Goal: Information Seeking & Learning: Check status

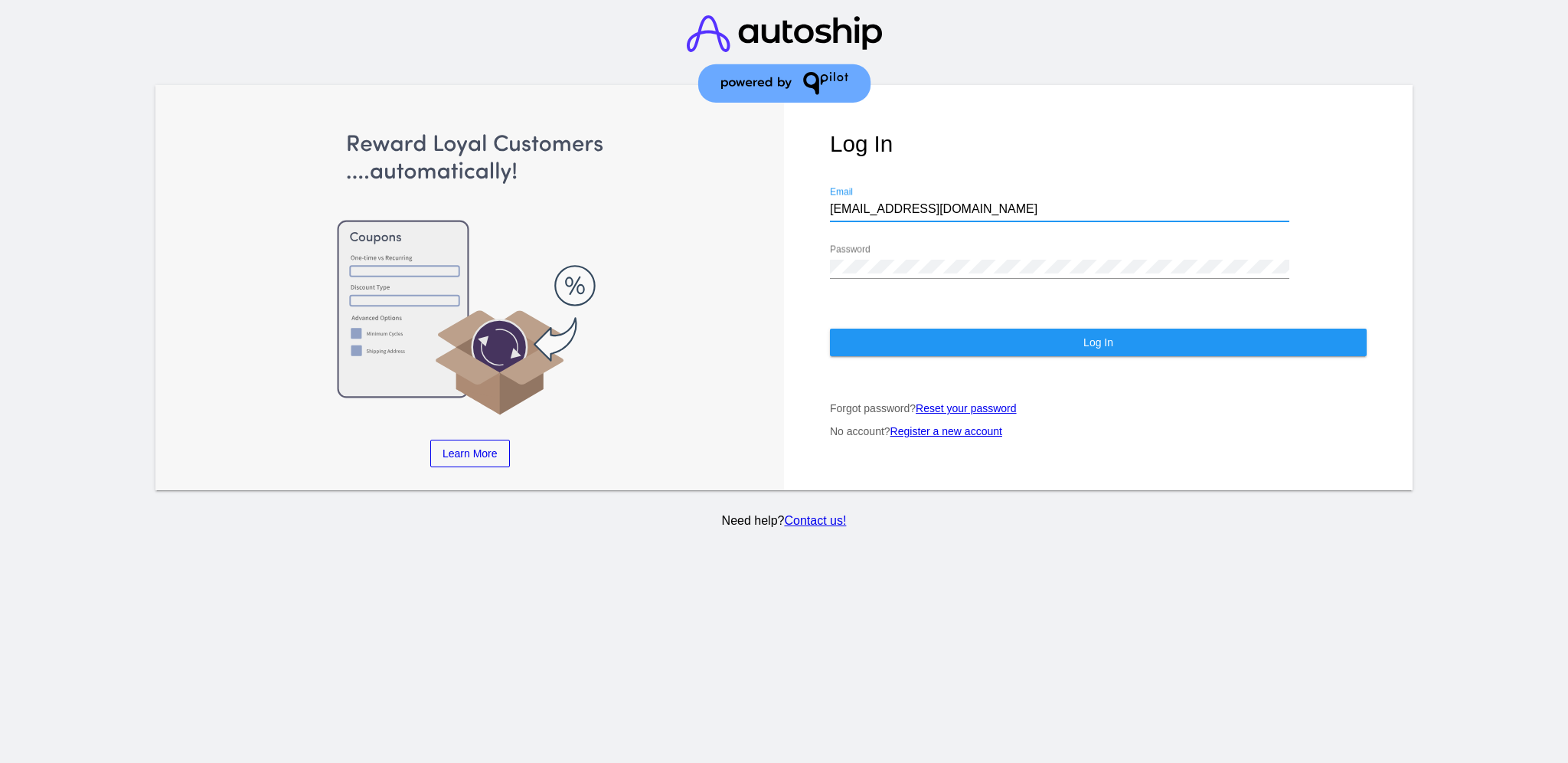
drag, startPoint x: 962, startPoint y: 199, endPoint x: 818, endPoint y: 187, distance: 144.5
click at [818, 187] on div "Log In [EMAIL_ADDRESS][DOMAIN_NAME] Email Password Log In Forgot password? Rese…" at bounding box center [1099, 287] width 629 height 406
paste input "[EMAIL_ADDRESS][DOMAIN_NAME]"
type input "[EMAIL_ADDRESS][DOMAIN_NAME]"
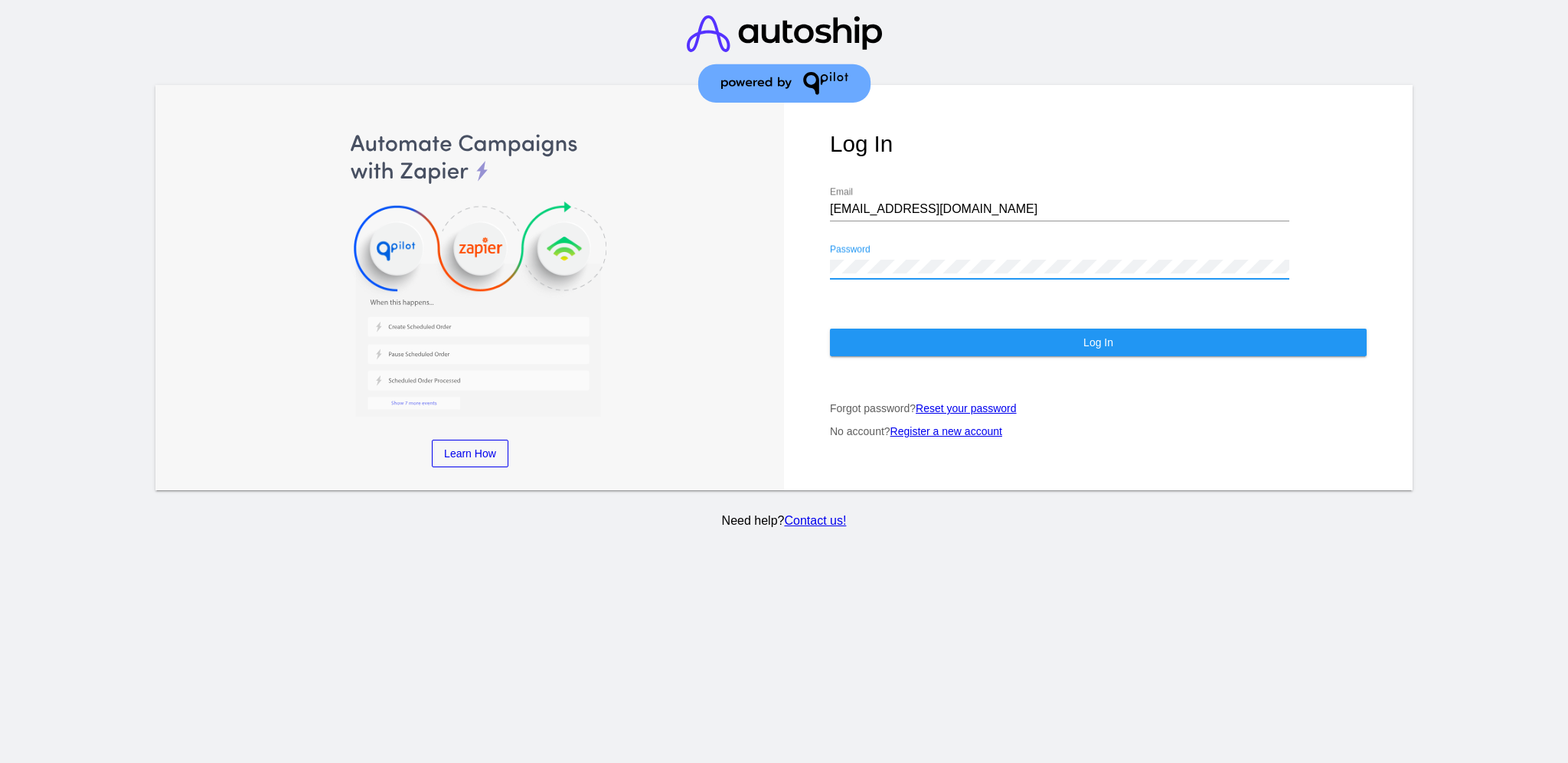
click at [826, 252] on div "Log In [EMAIL_ADDRESS][DOMAIN_NAME] Email Password Log In Forgot password? Rese…" at bounding box center [1099, 287] width 629 height 406
click at [899, 341] on div "Log In [EMAIL_ADDRESS][DOMAIN_NAME] Email Password Log In Forgot password? Rese…" at bounding box center [1099, 287] width 629 height 406
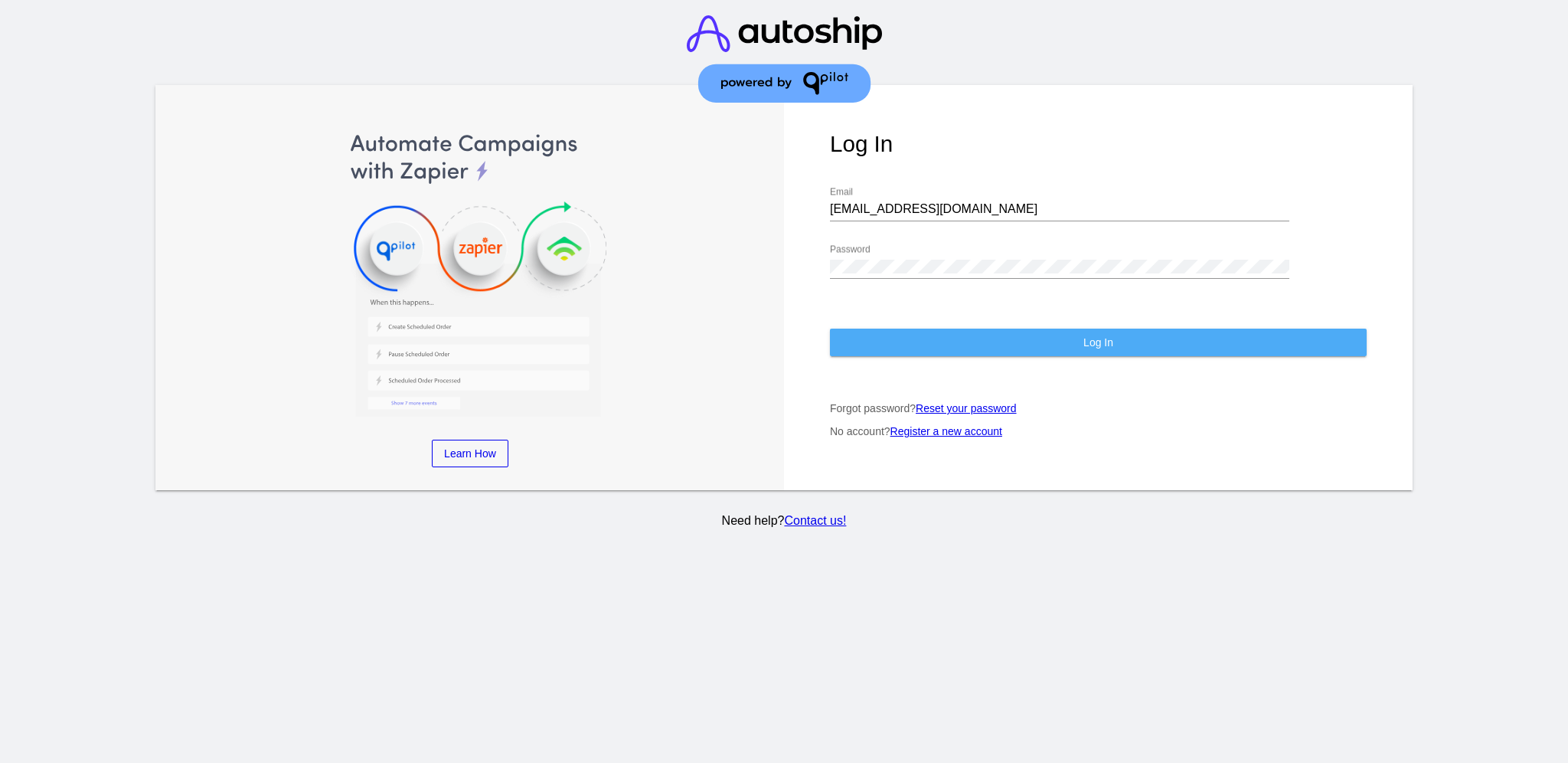
click at [899, 330] on button "Log In" at bounding box center [1098, 342] width 537 height 28
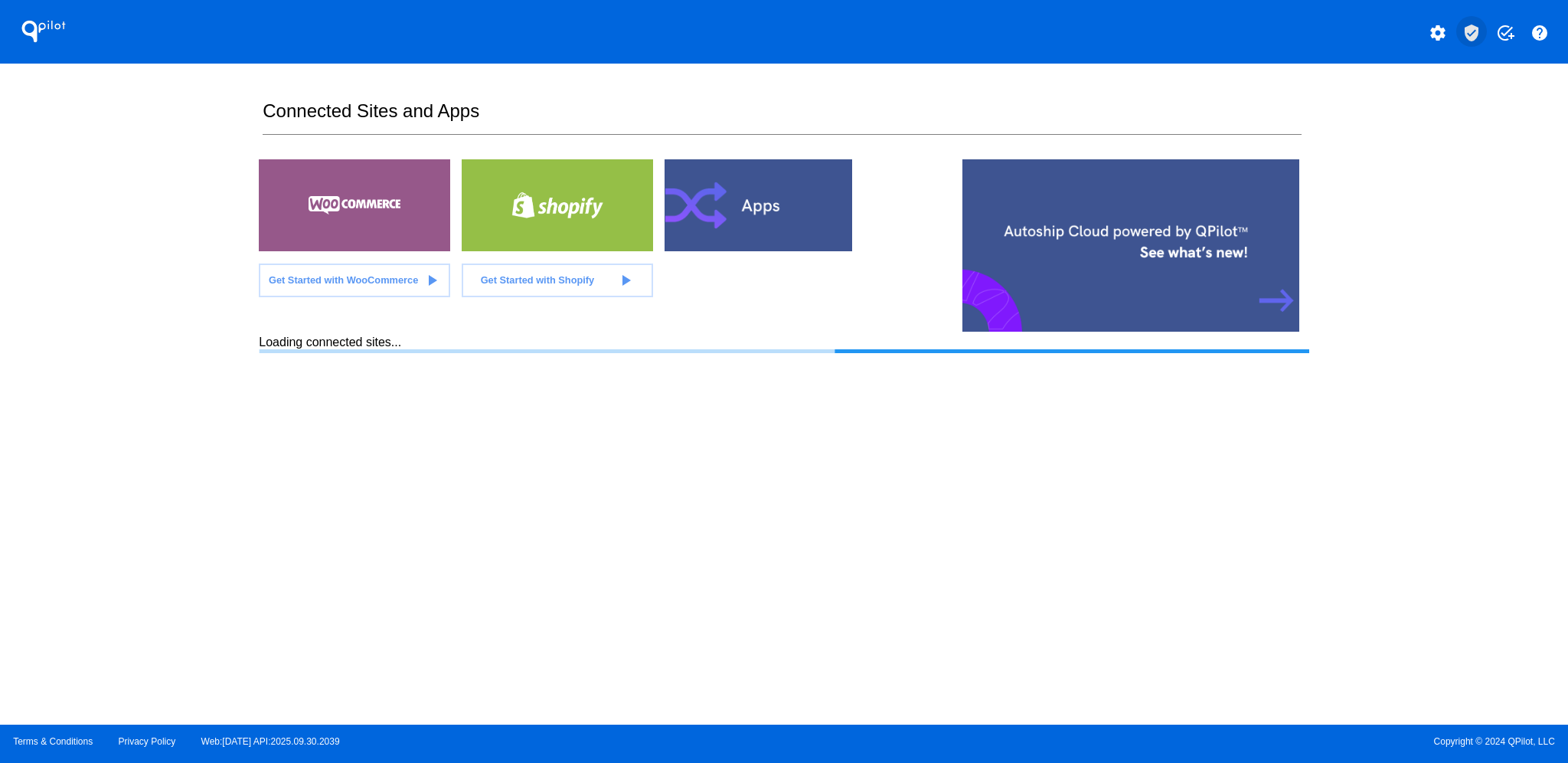
click at [1473, 19] on button "verified_user" at bounding box center [1472, 30] width 30 height 30
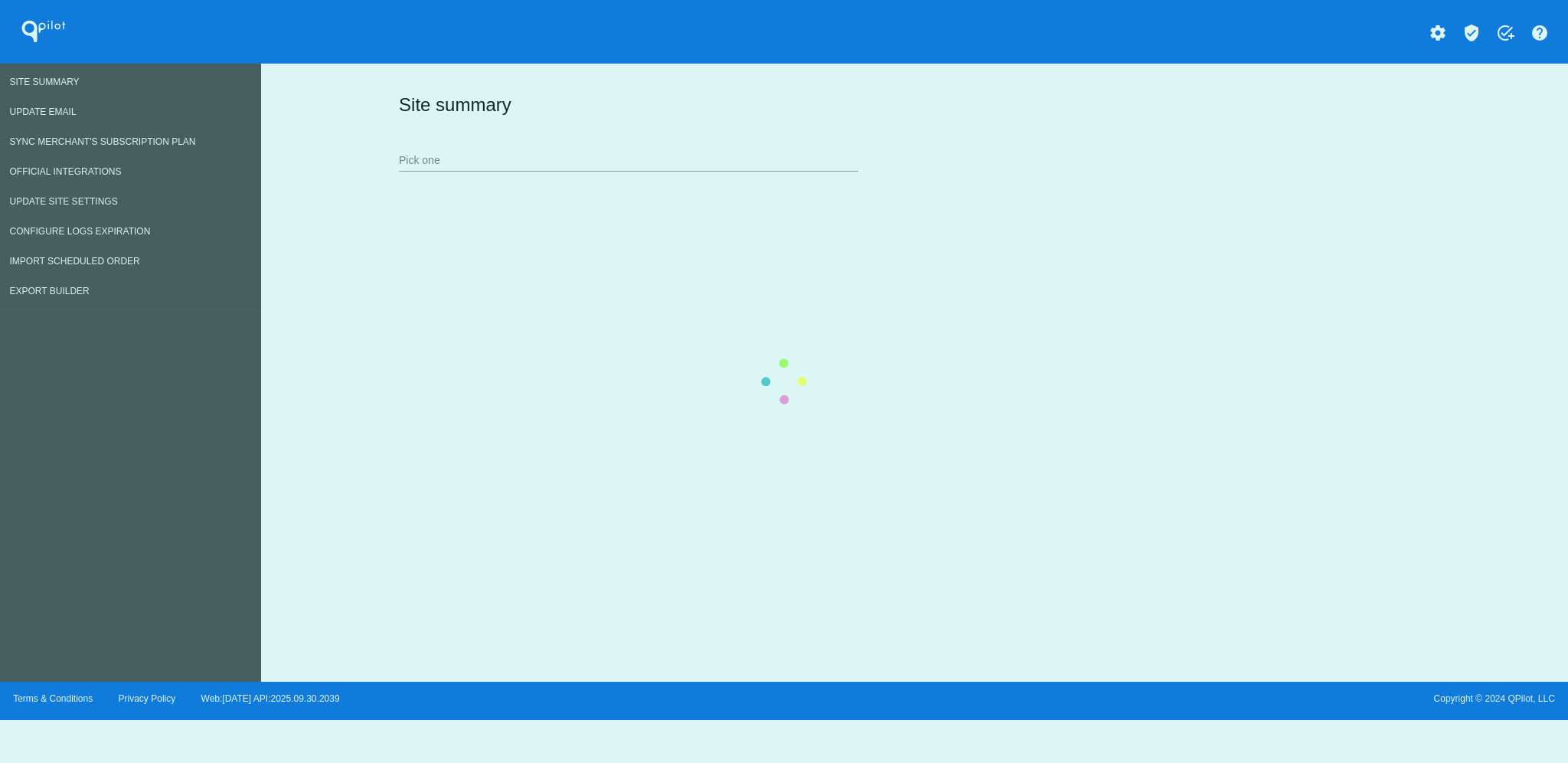
click at [653, 157] on div "Site summary Pick one" at bounding box center [911, 131] width 1033 height 105
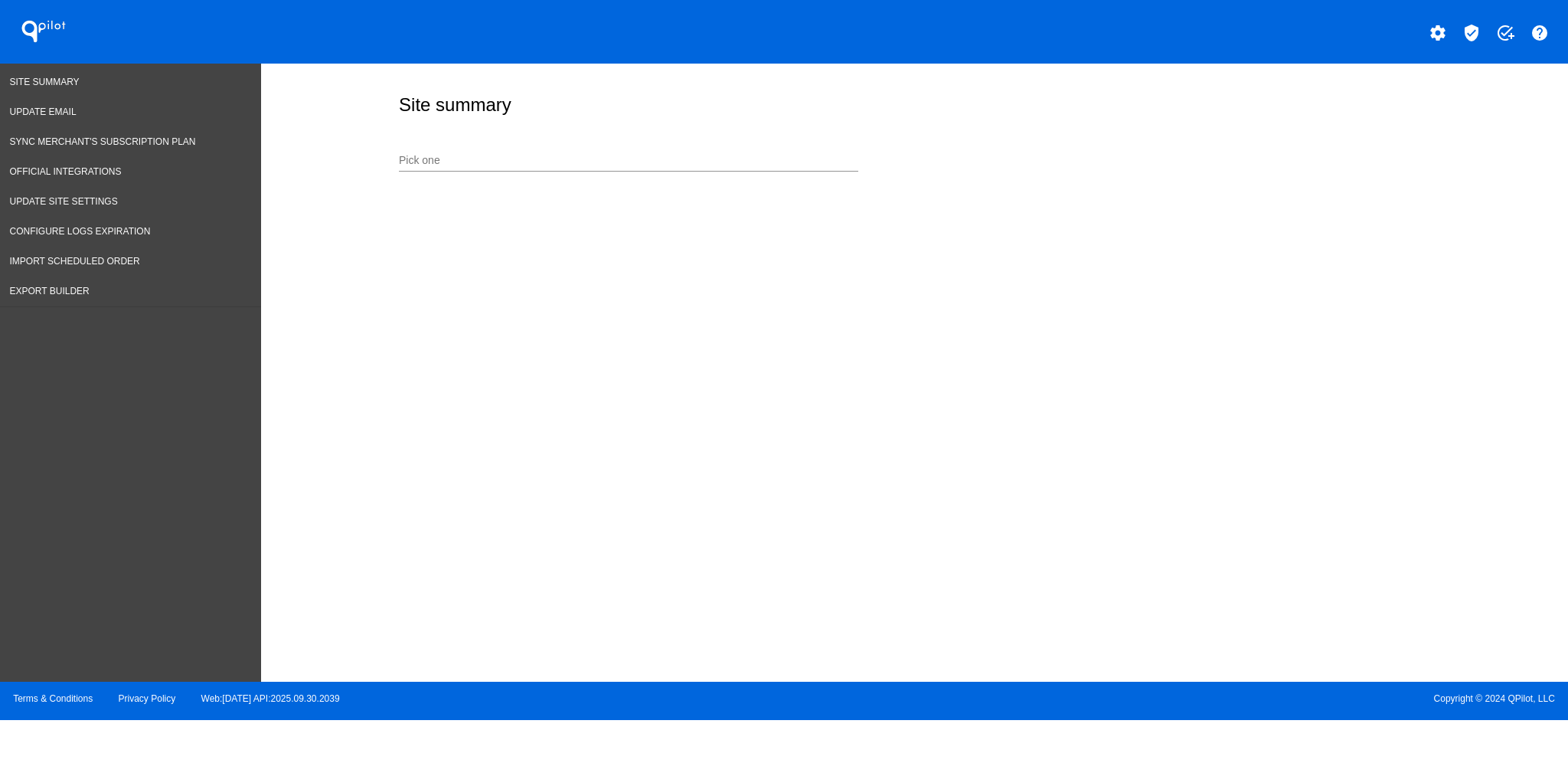
click at [660, 157] on input "Pick one" at bounding box center [628, 160] width 459 height 12
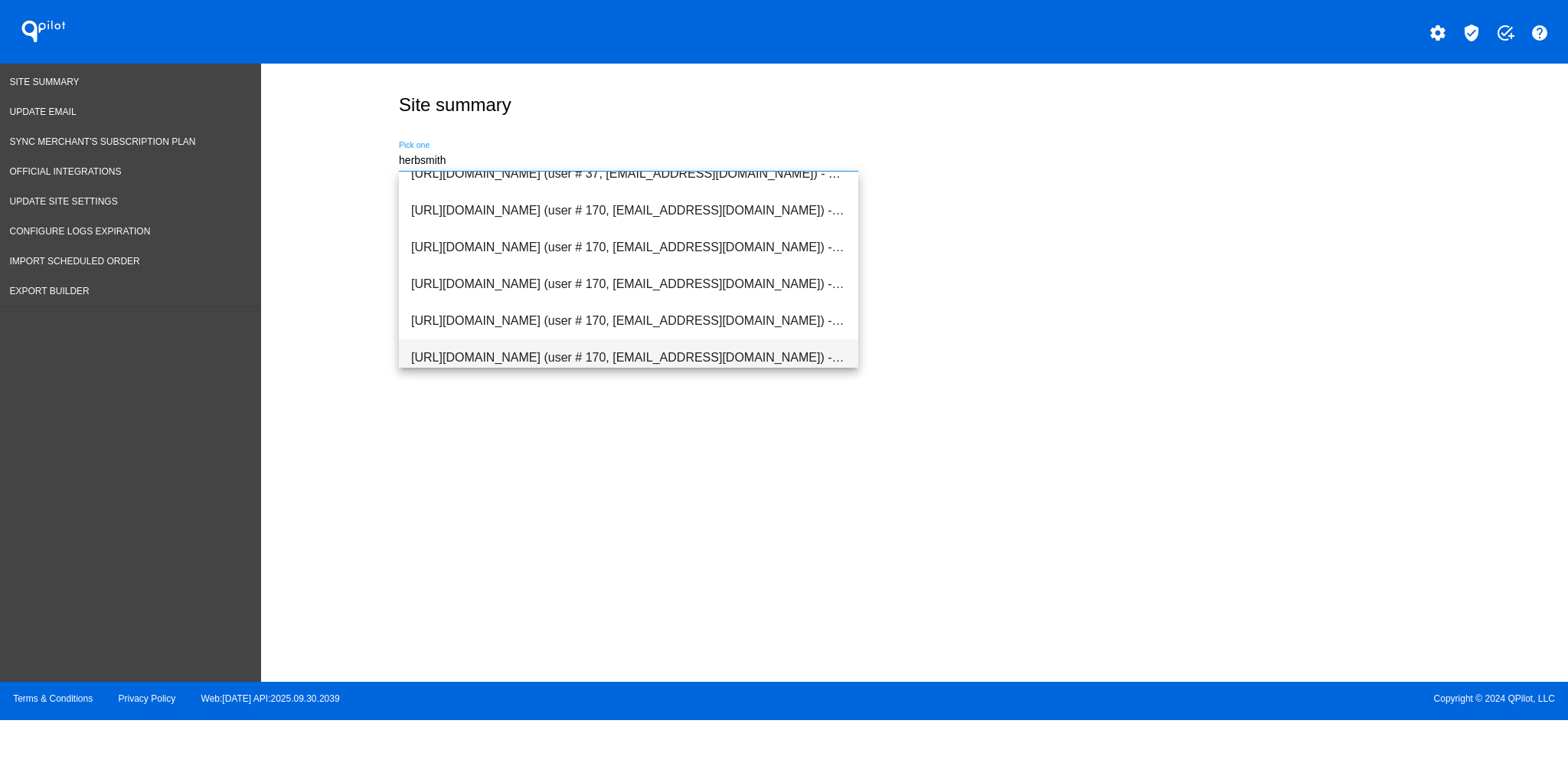
scroll to position [4, 0]
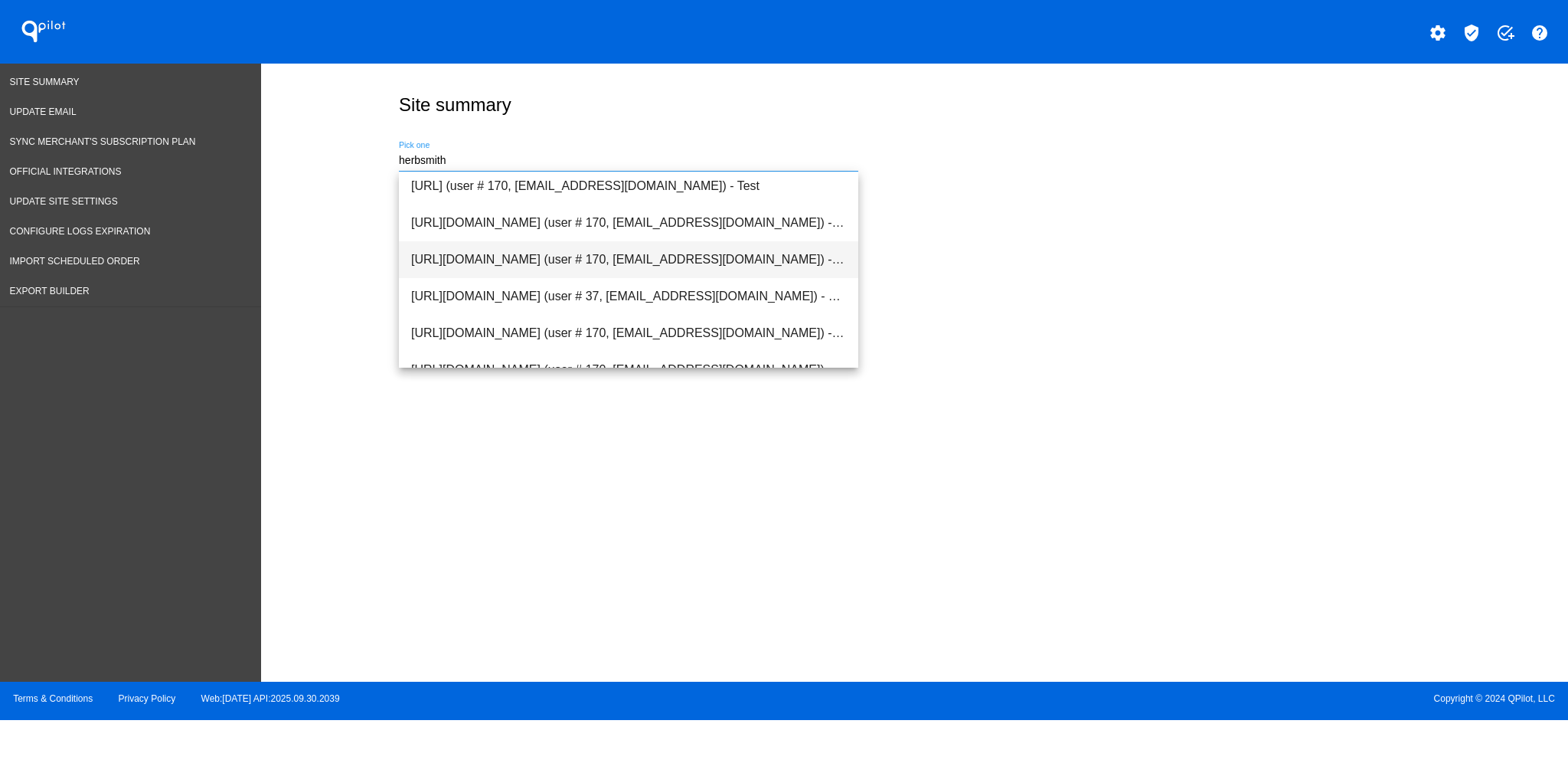
click at [709, 272] on span "[URL][DOMAIN_NAME] (user # 170, [EMAIL_ADDRESS][DOMAIN_NAME]) - Production" at bounding box center [628, 259] width 435 height 36
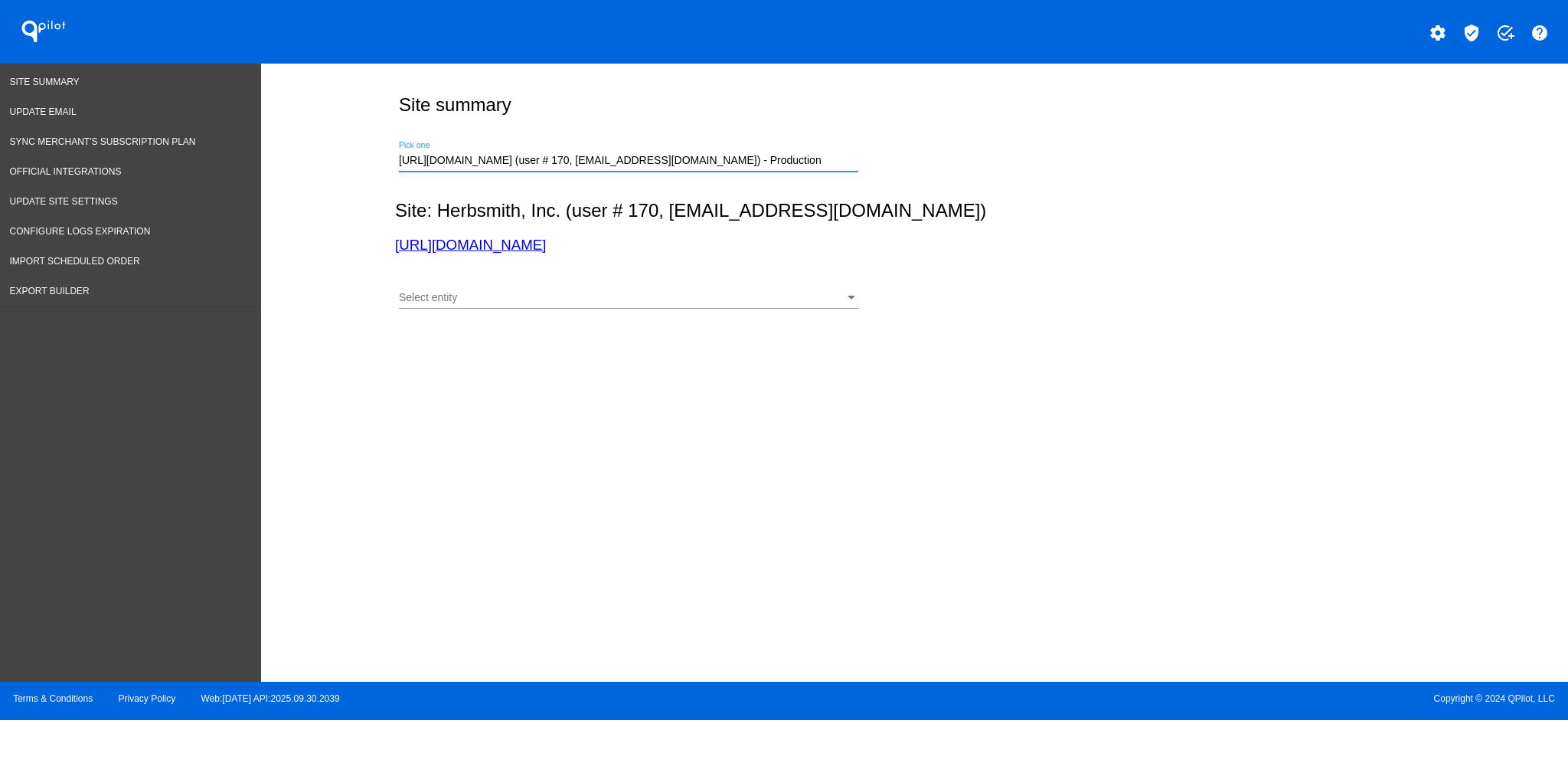
click at [707, 295] on div "Select entity" at bounding box center [621, 298] width 445 height 12
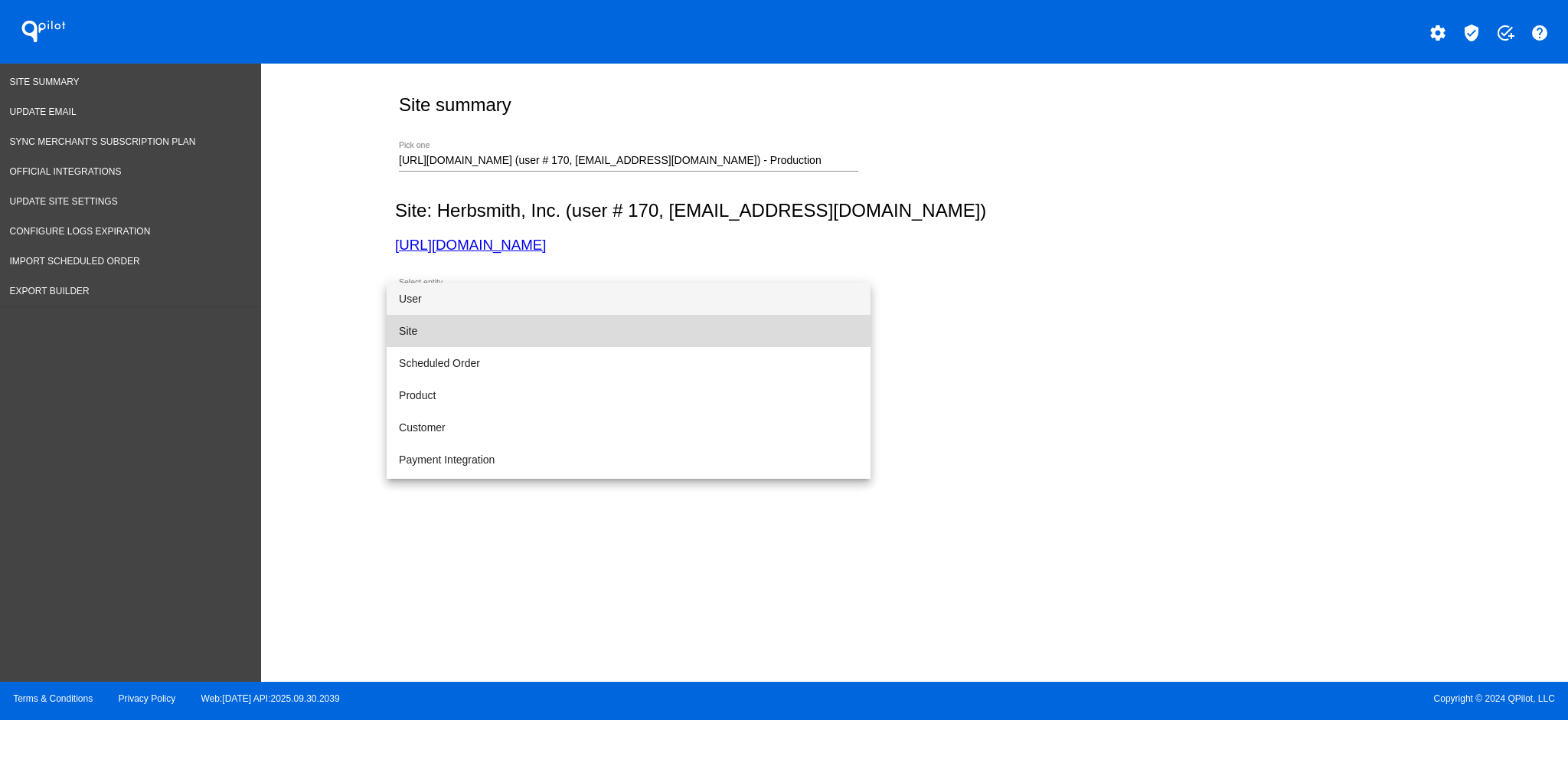
click at [693, 331] on span "Site" at bounding box center [628, 330] width 459 height 32
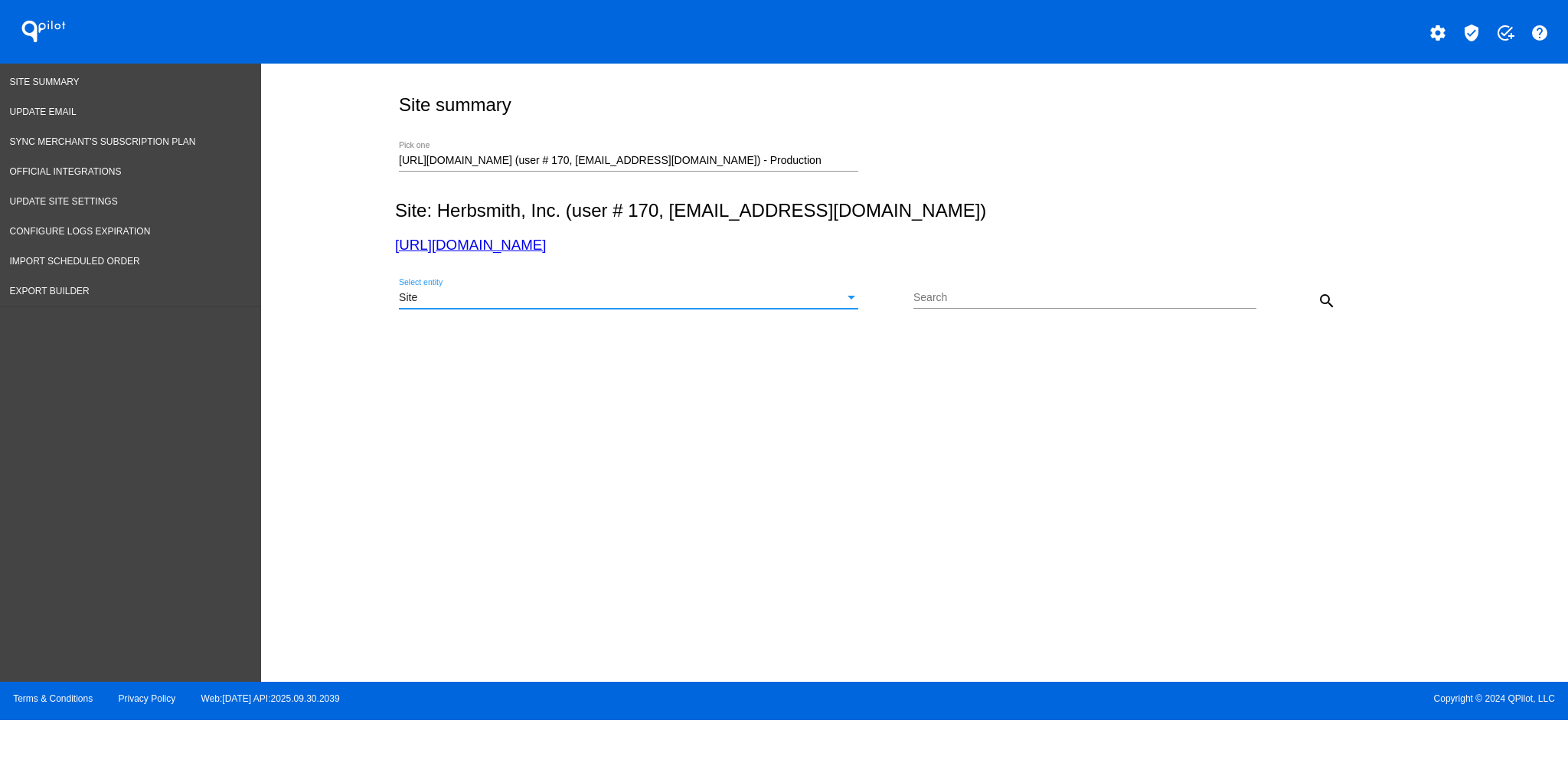
click at [1336, 296] on button "search" at bounding box center [1326, 300] width 30 height 30
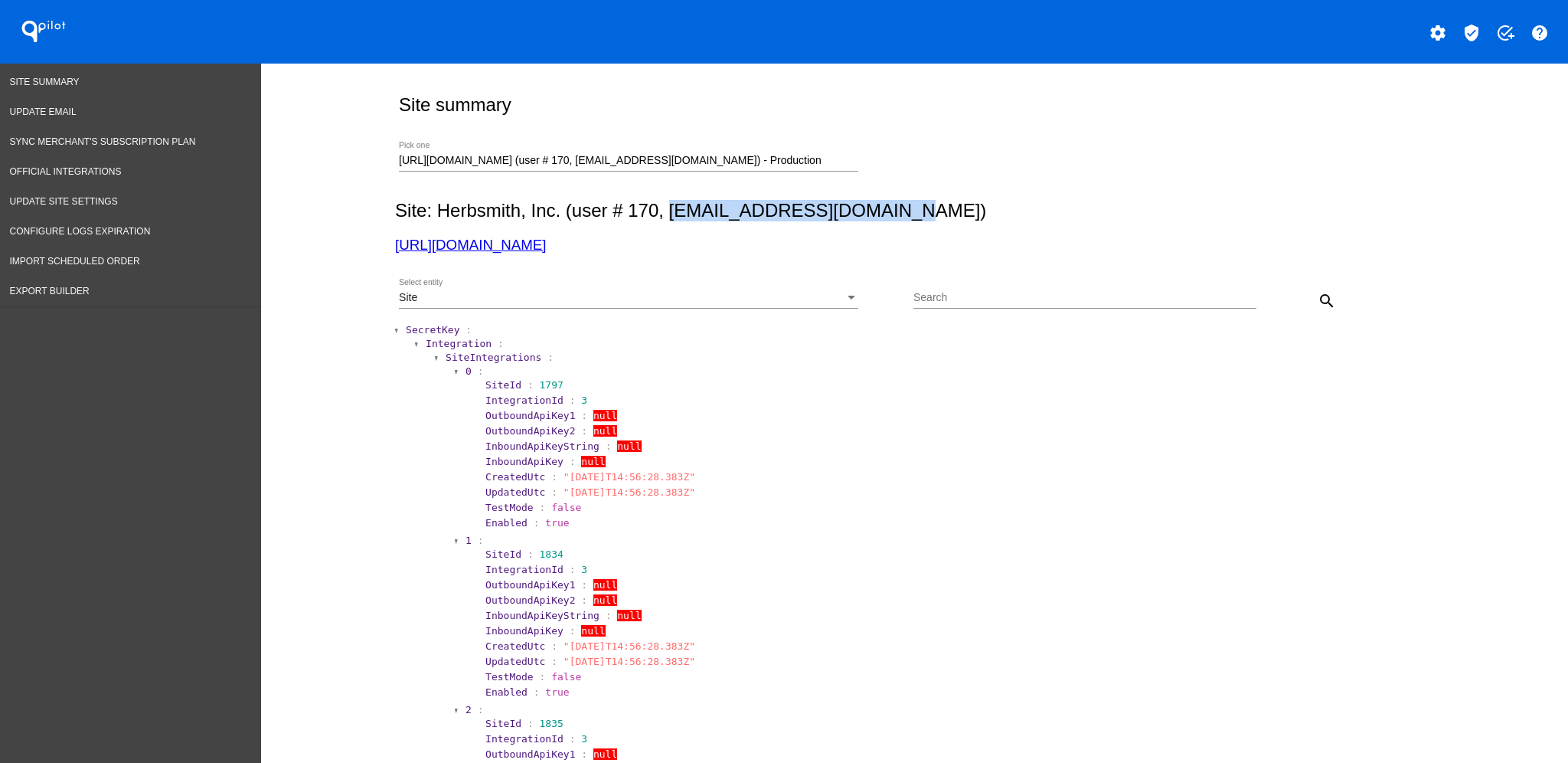
drag, startPoint x: 660, startPoint y: 211, endPoint x: 888, endPoint y: 209, distance: 228.0
click at [888, 209] on h2 "Site: Herbsmith, Inc. (user # 170, [EMAIL_ADDRESS][DOMAIN_NAME])" at bounding box center [911, 210] width 1033 height 22
copy h2 "[EMAIL_ADDRESS][DOMAIN_NAME]"
click at [743, 302] on div "Site" at bounding box center [621, 298] width 445 height 12
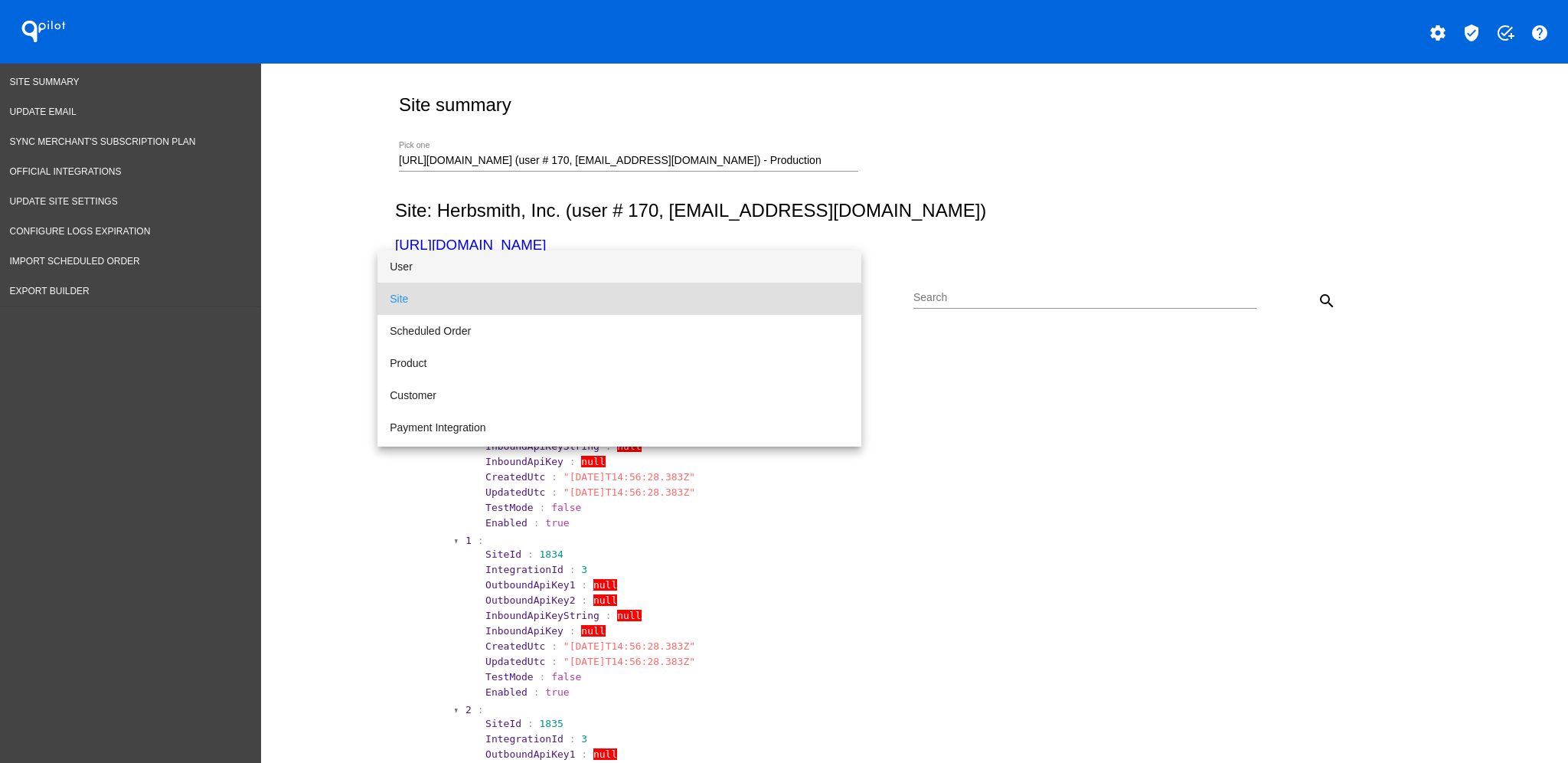
click at [722, 266] on span "User" at bounding box center [618, 266] width 459 height 32
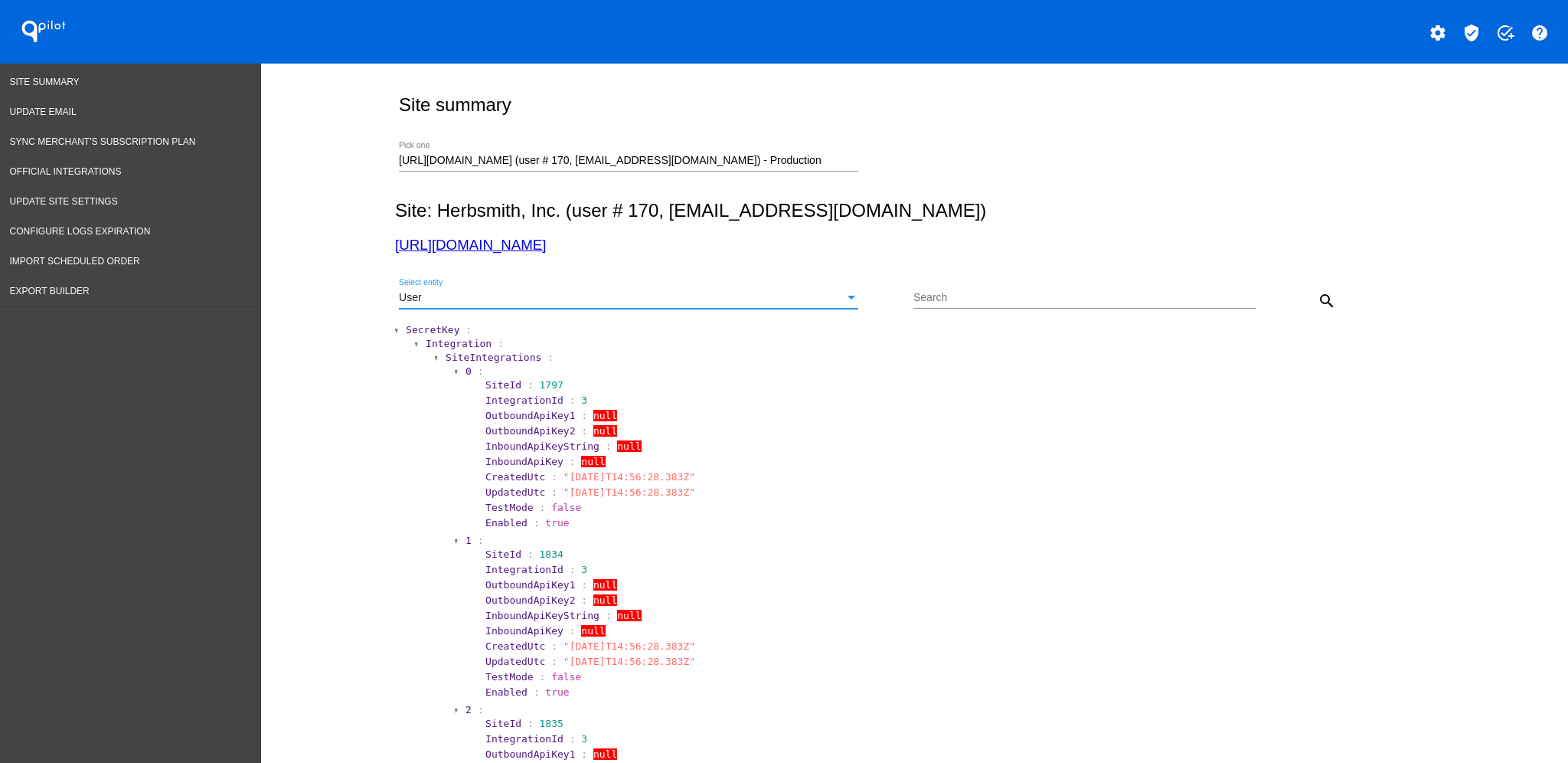
click at [1321, 287] on button "search" at bounding box center [1326, 300] width 30 height 30
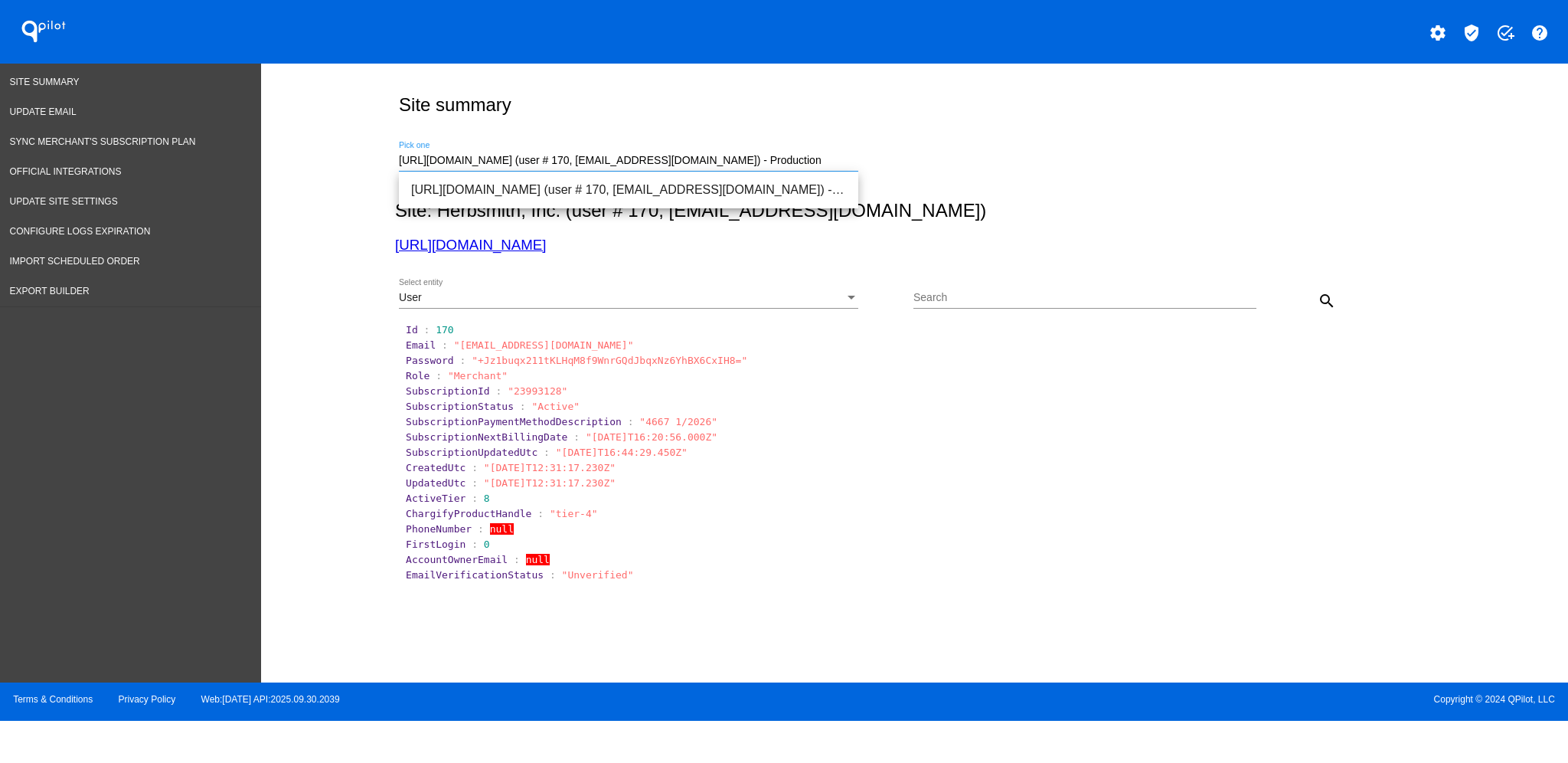
drag, startPoint x: 399, startPoint y: 154, endPoint x: 1014, endPoint y: 144, distance: 615.1
click at [1014, 144] on div "[URL][DOMAIN_NAME] (user # 170, [EMAIL_ADDRESS][DOMAIN_NAME]) - Production Pick…" at bounding box center [911, 157] width 1033 height 54
paste input "s"
drag, startPoint x: 847, startPoint y: 157, endPoint x: 213, endPoint y: 125, distance: 634.8
click at [223, 147] on div "Site Summary Update Email Sync Merchant's Subscription Plan Official Integratio…" at bounding box center [784, 373] width 1568 height 618
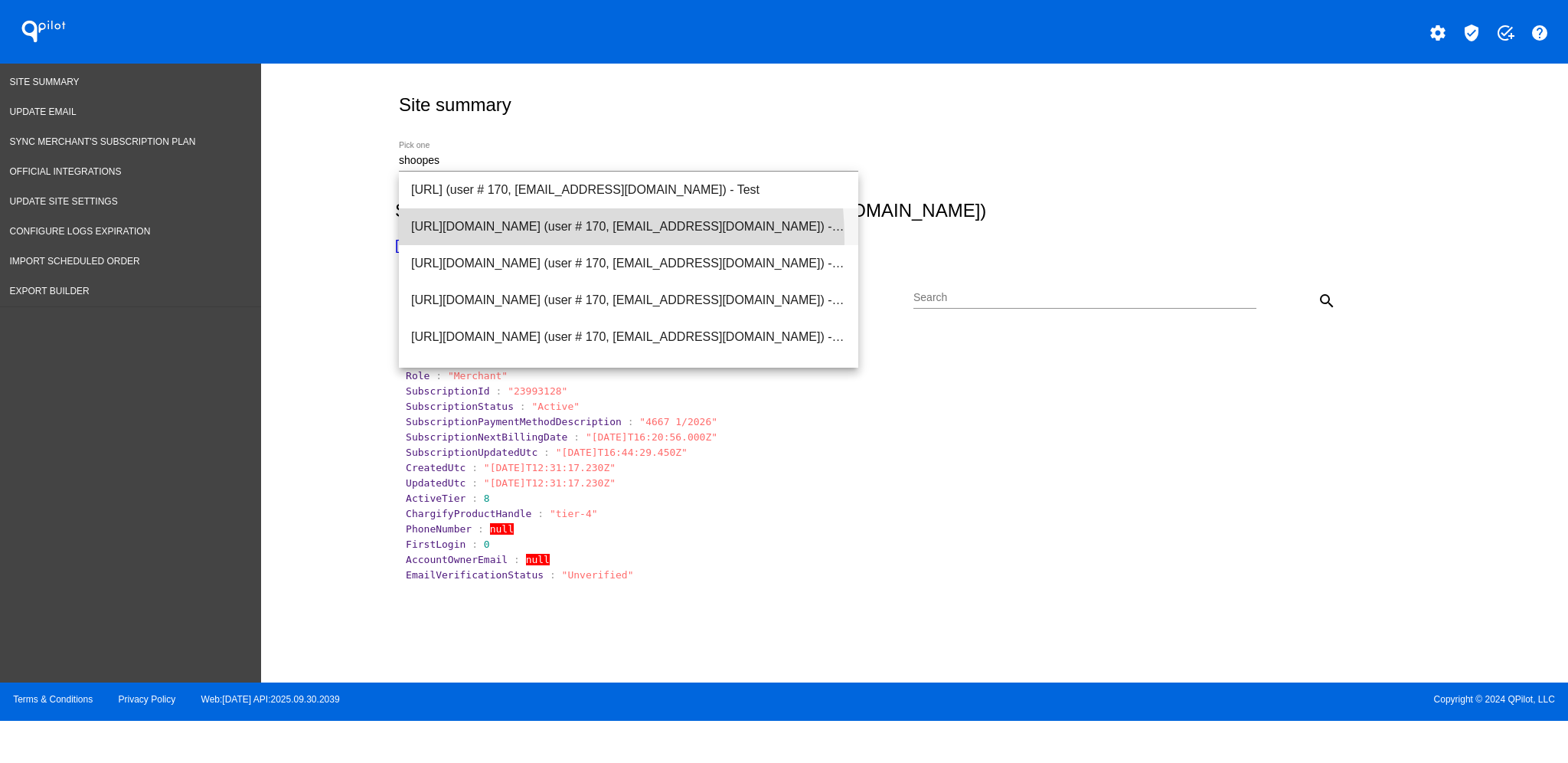
click at [503, 240] on span "[URL][DOMAIN_NAME] (user # 170, [EMAIL_ADDRESS][DOMAIN_NAME]) - Test" at bounding box center [628, 226] width 435 height 36
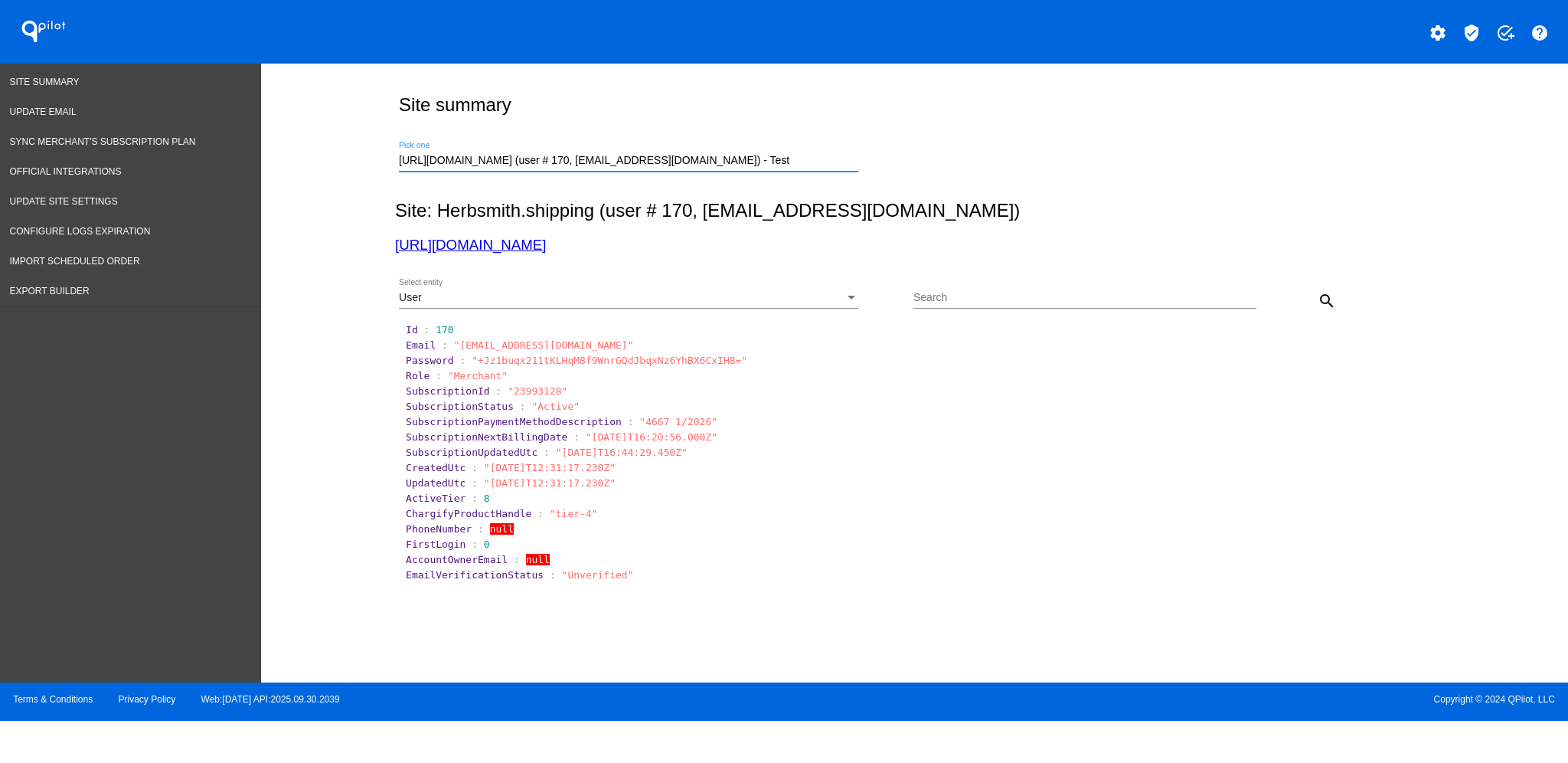
click at [1329, 323] on section "Id : 170" at bounding box center [915, 329] width 1023 height 15
click at [1328, 307] on mat-icon "search" at bounding box center [1327, 301] width 19 height 19
drag, startPoint x: 843, startPoint y: 157, endPoint x: 290, endPoint y: 153, distance: 553.0
click at [290, 153] on div "Site summary [URL][DOMAIN_NAME] (user # 170, [EMAIL_ADDRESS][DOMAIN_NAME]) - Te…" at bounding box center [915, 370] width 1307 height 612
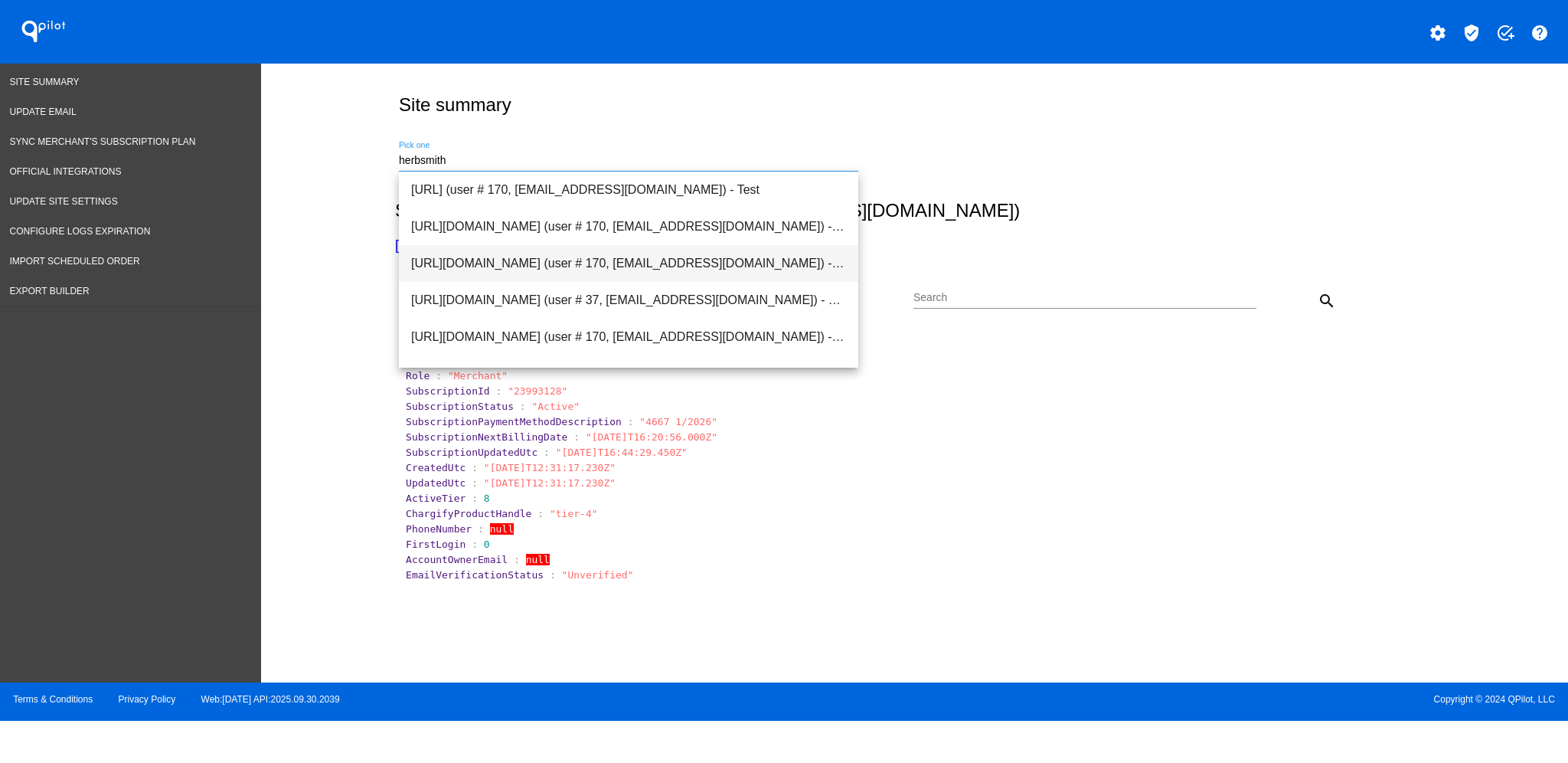
click at [552, 252] on span "[URL][DOMAIN_NAME] (user # 170, [EMAIL_ADDRESS][DOMAIN_NAME]) - Production" at bounding box center [628, 263] width 435 height 36
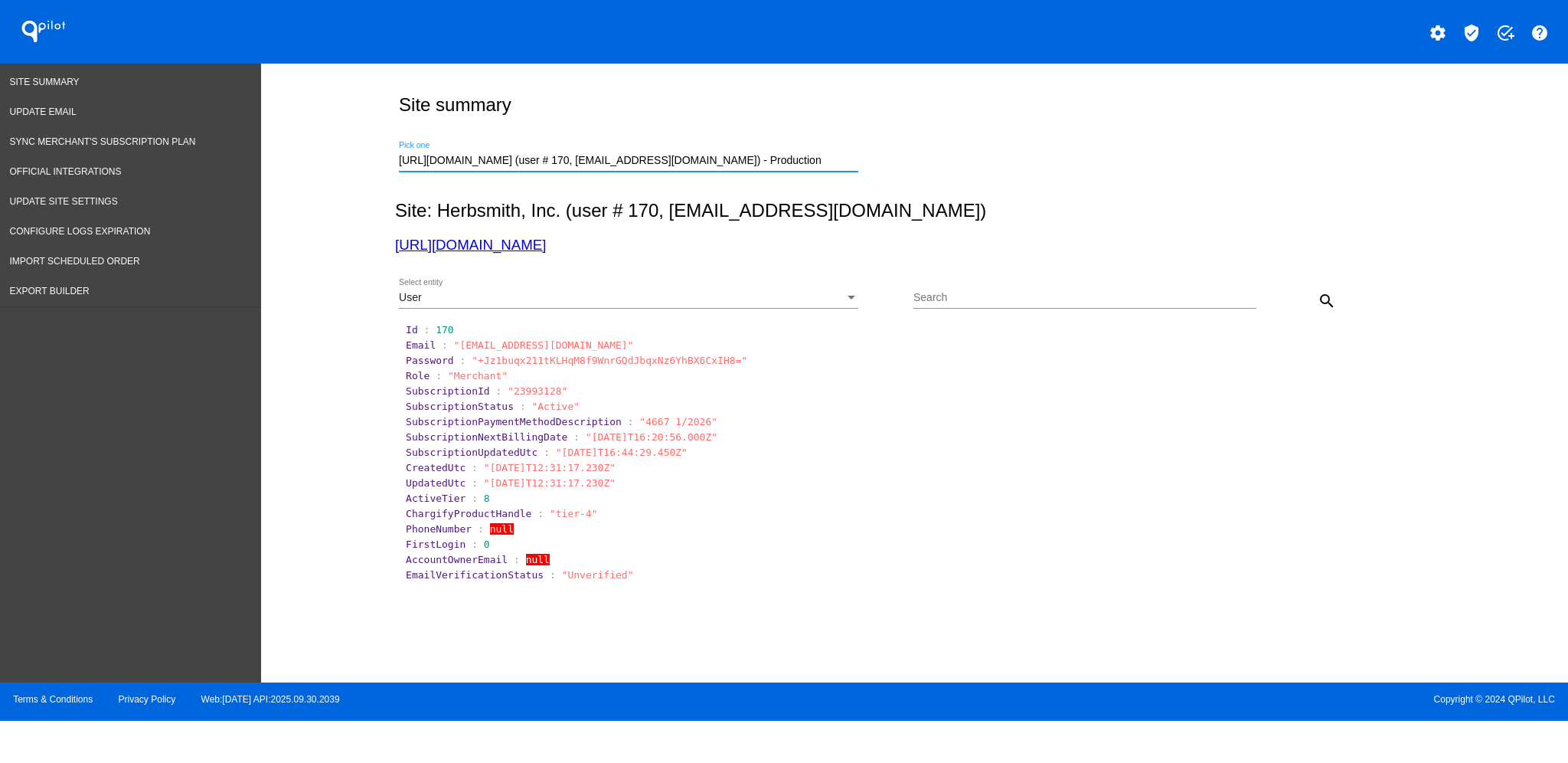
click at [1321, 302] on mat-icon "search" at bounding box center [1327, 301] width 19 height 19
click at [511, 250] on link "[URL][DOMAIN_NAME]" at bounding box center [470, 245] width 150 height 16
drag, startPoint x: 842, startPoint y: 161, endPoint x: 285, endPoint y: 152, distance: 557.1
click at [285, 152] on div "Site summary [URL][DOMAIN_NAME] (user # 170, [EMAIL_ADDRESS][DOMAIN_NAME]) - Pr…" at bounding box center [915, 370] width 1307 height 612
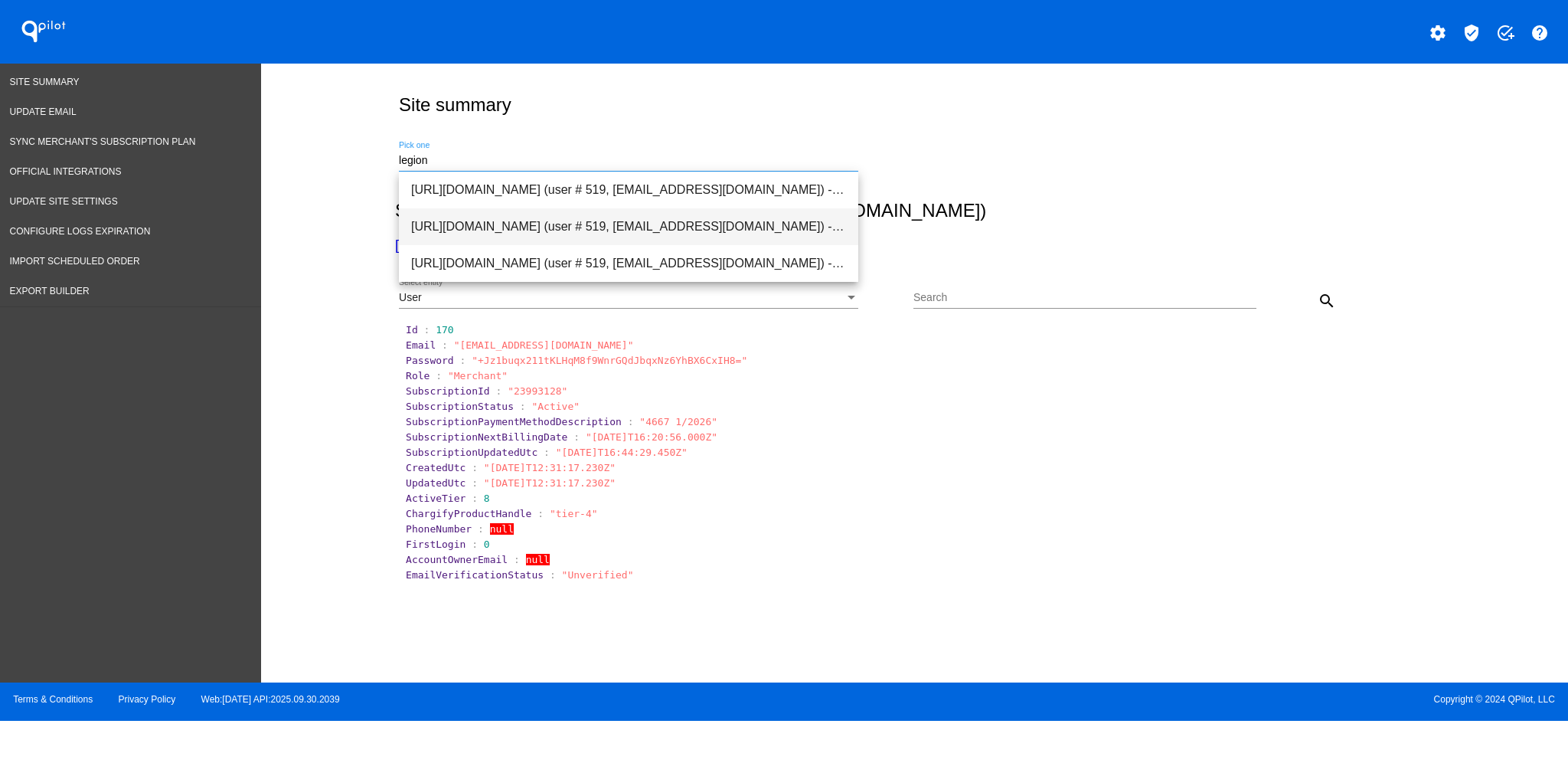
click at [485, 225] on span "[URL][DOMAIN_NAME] (user # 519, [EMAIL_ADDRESS][DOMAIN_NAME]) - Production" at bounding box center [628, 226] width 435 height 36
type input "[URL][DOMAIN_NAME] (user # 519, [EMAIL_ADDRESS][DOMAIN_NAME]) - Production"
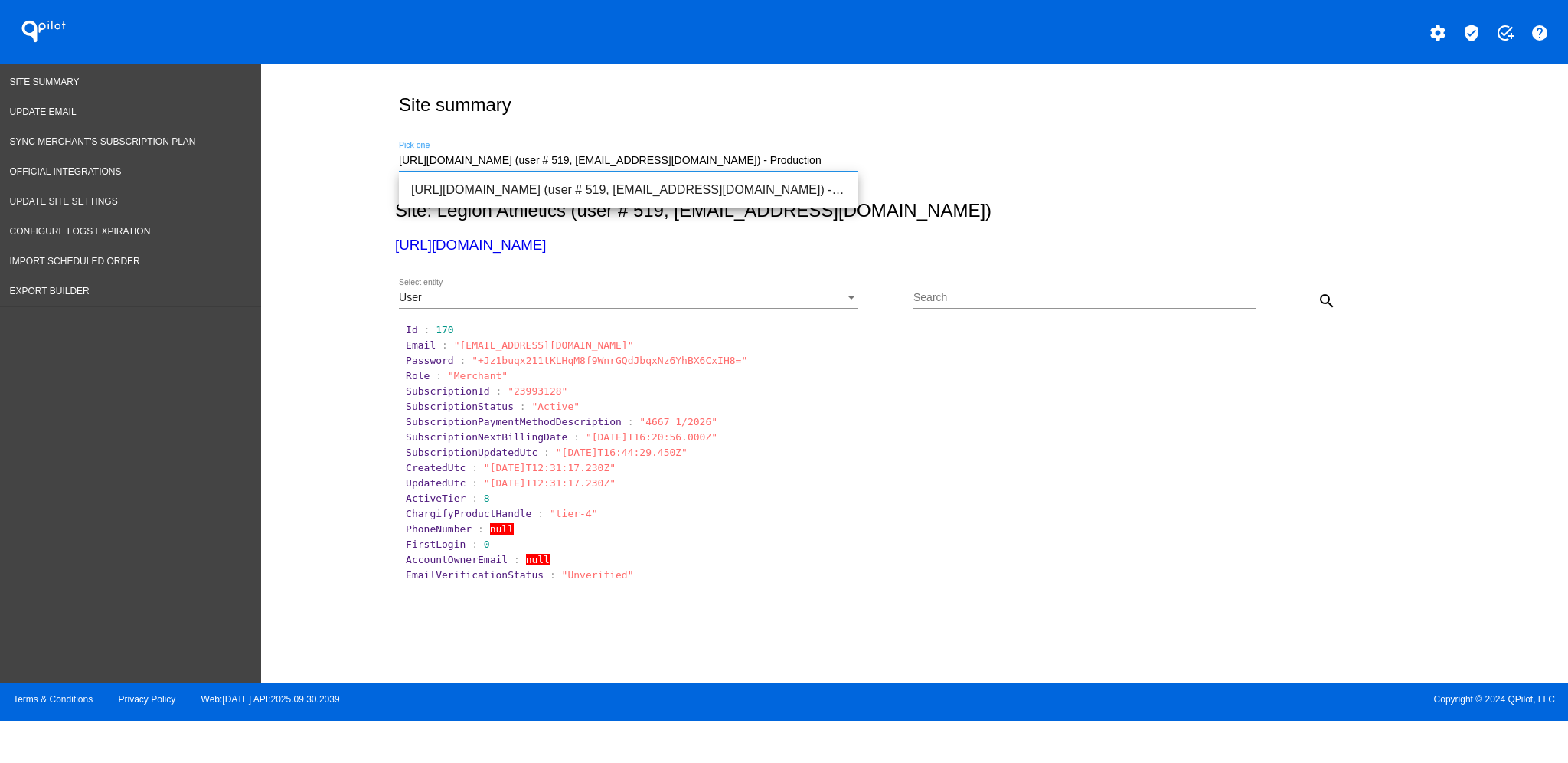
click at [987, 300] on input "Search" at bounding box center [1084, 298] width 343 height 12
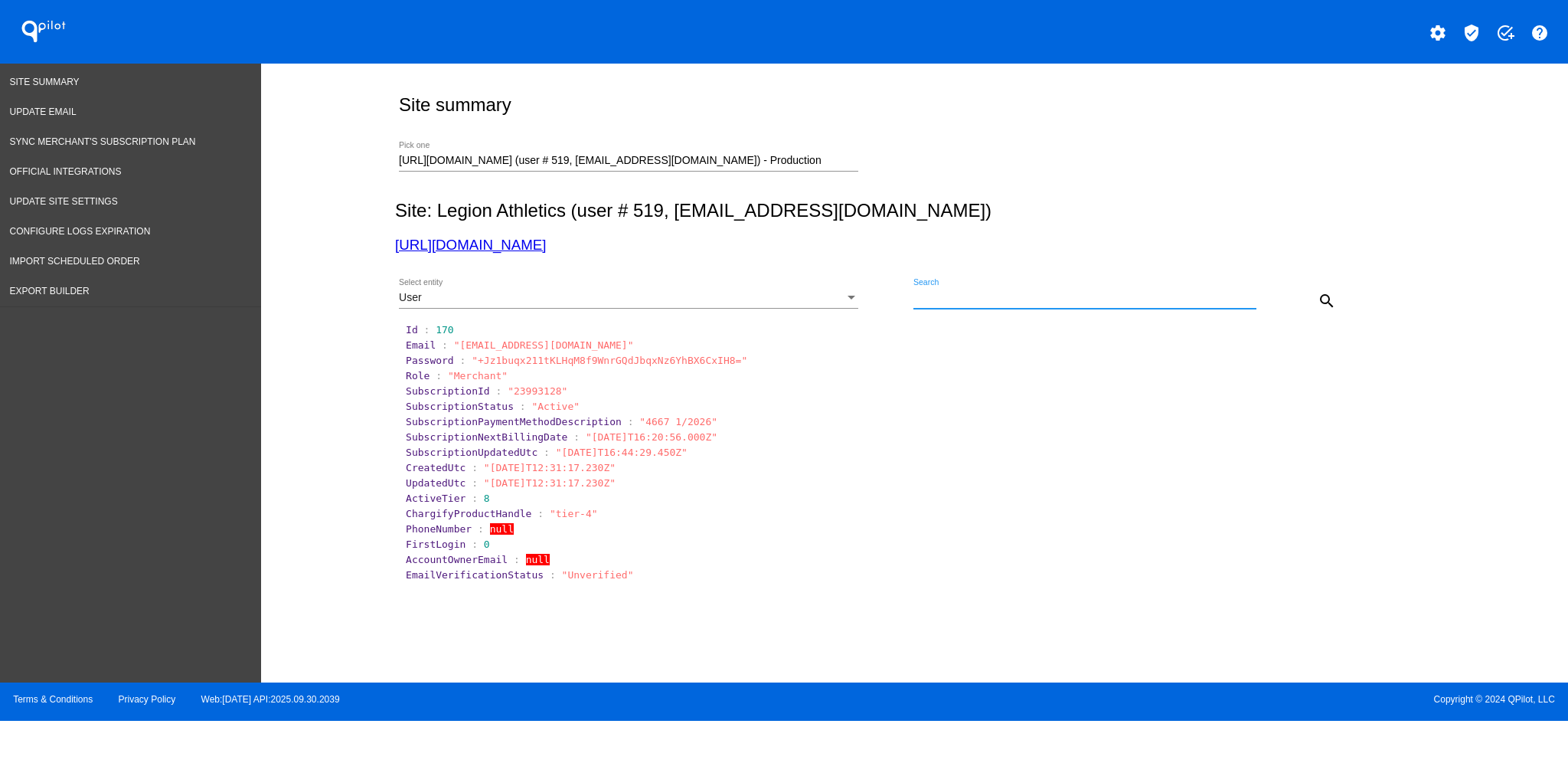
paste input "435653"
click at [802, 289] on div "User Select entity" at bounding box center [628, 294] width 459 height 29
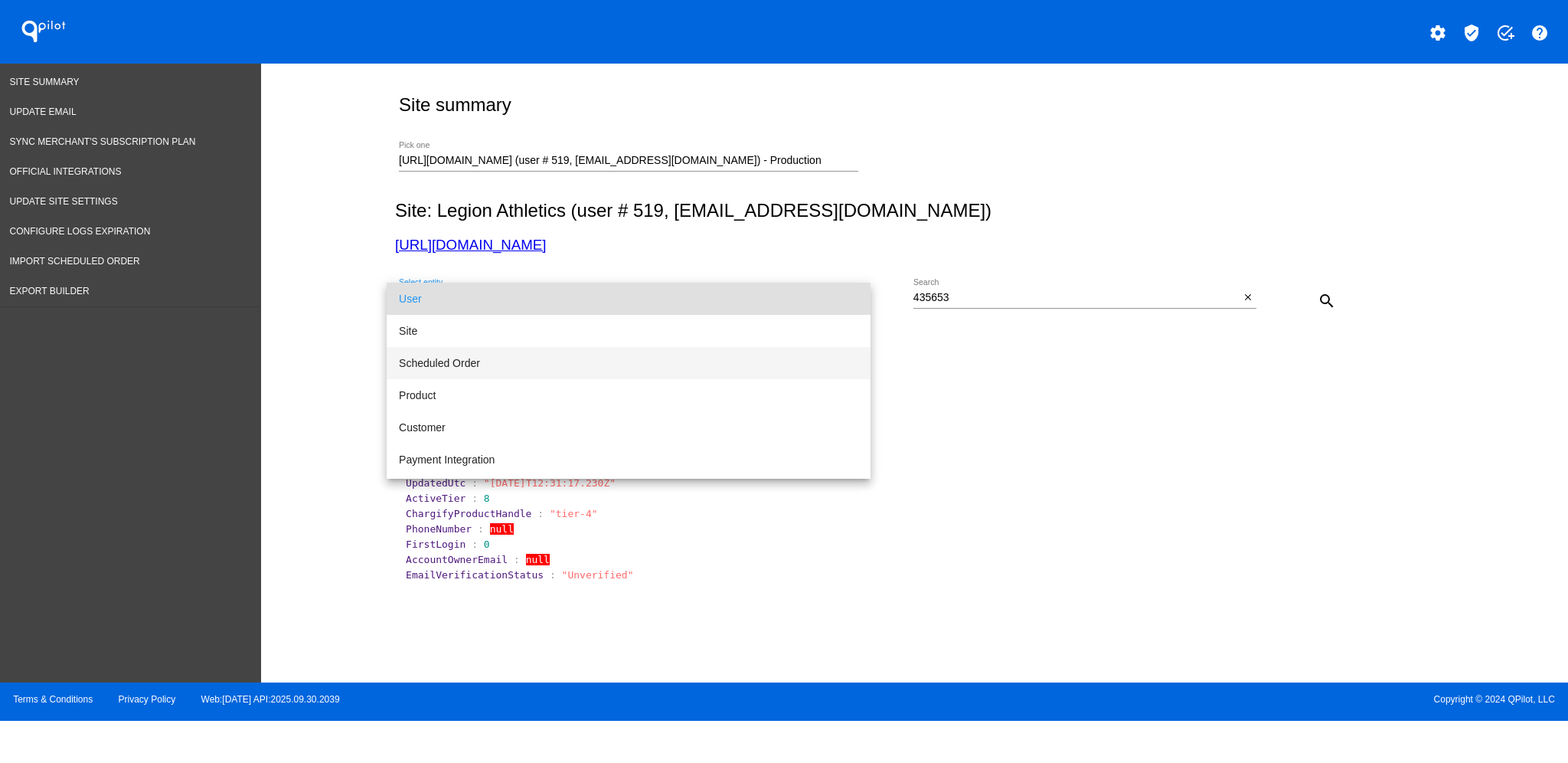
drag, startPoint x: 608, startPoint y: 361, endPoint x: 983, endPoint y: 321, distance: 377.1
click at [608, 360] on span "Scheduled Order" at bounding box center [628, 363] width 459 height 32
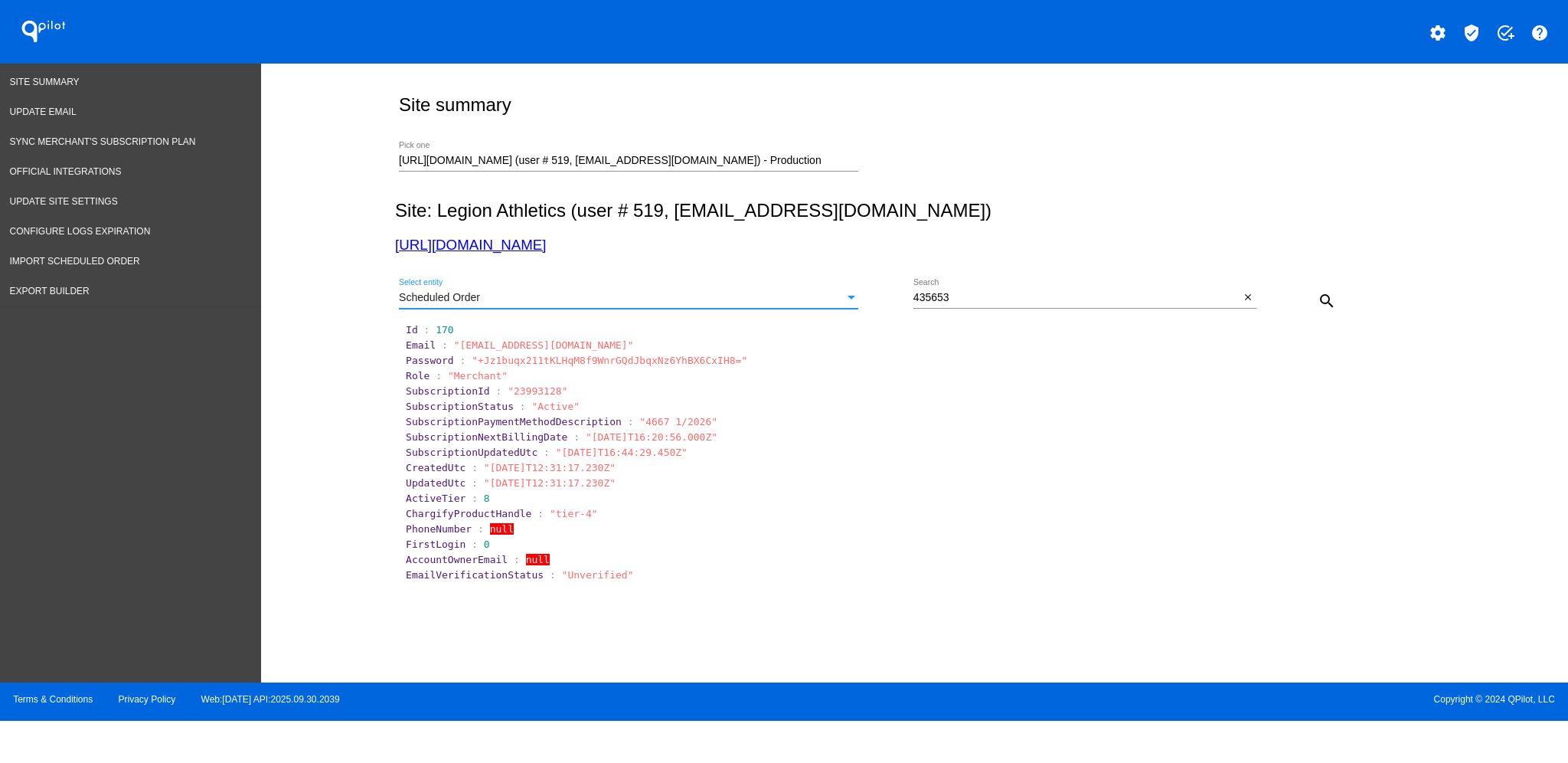
click at [1322, 300] on mat-icon "search" at bounding box center [1327, 301] width 19 height 19
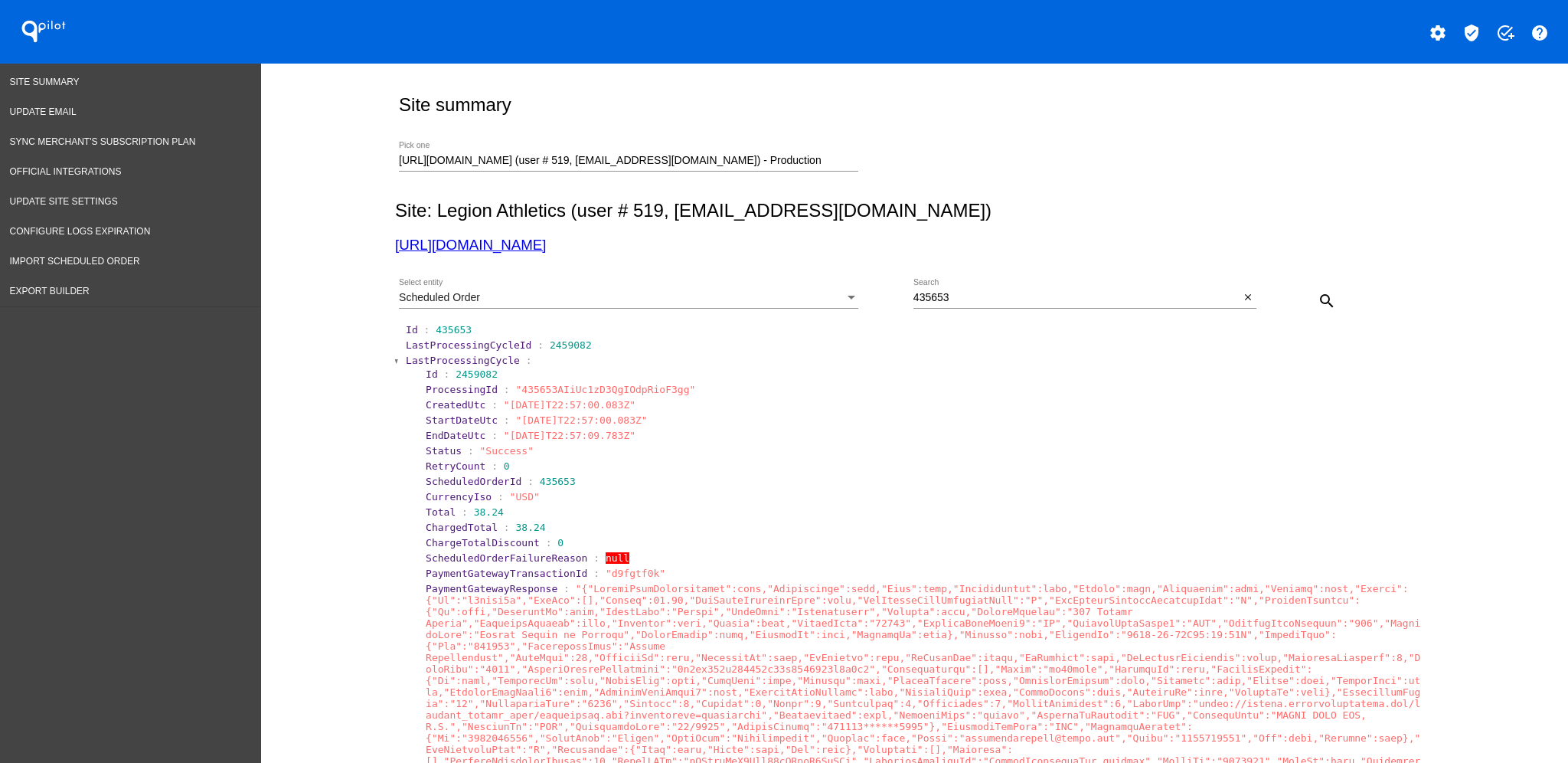
click at [411, 363] on span "LastProcessingCycle" at bounding box center [463, 361] width 114 height 12
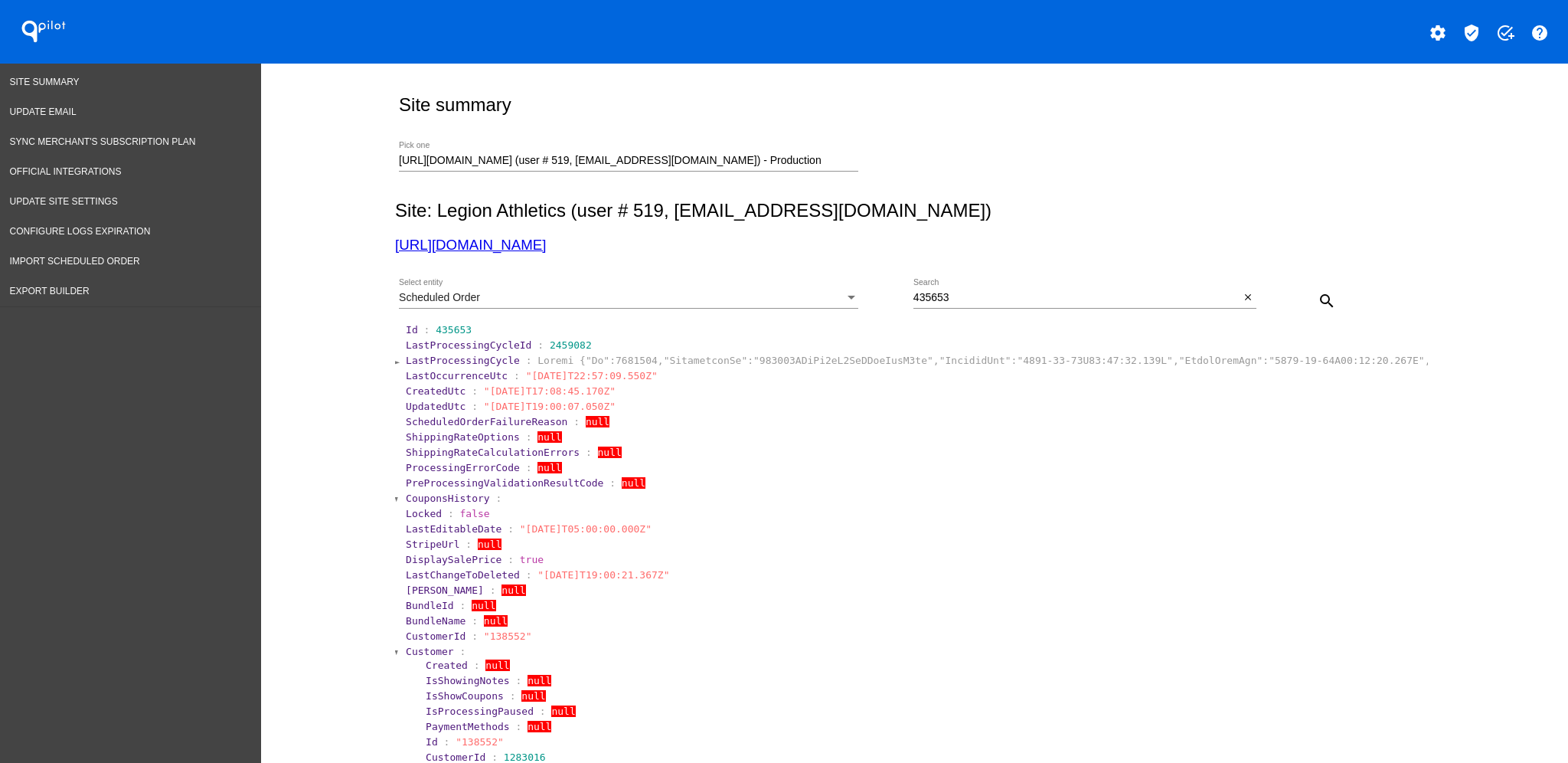
click at [415, 651] on span "Customer" at bounding box center [430, 652] width 48 height 12
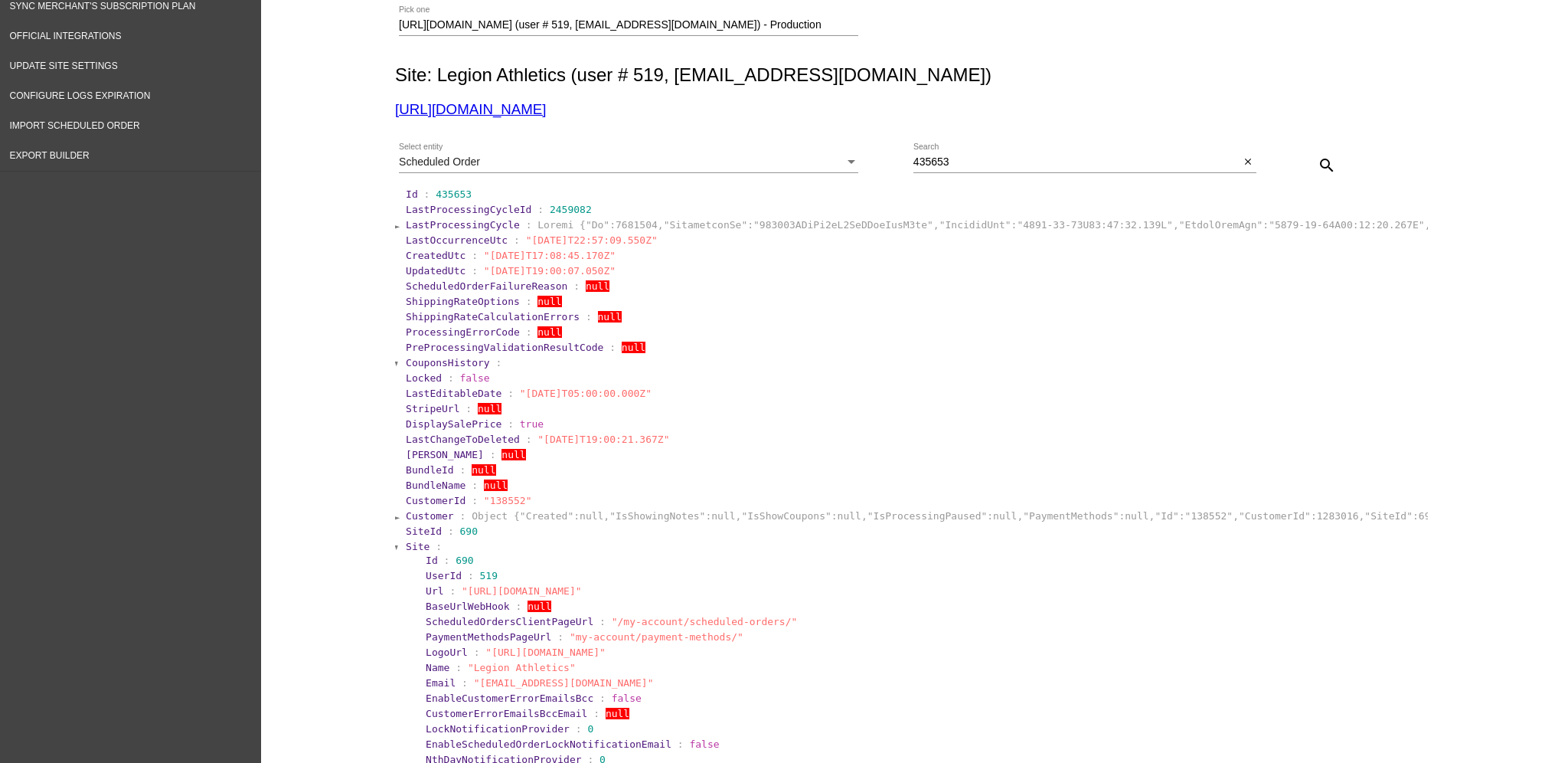
scroll to position [307, 0]
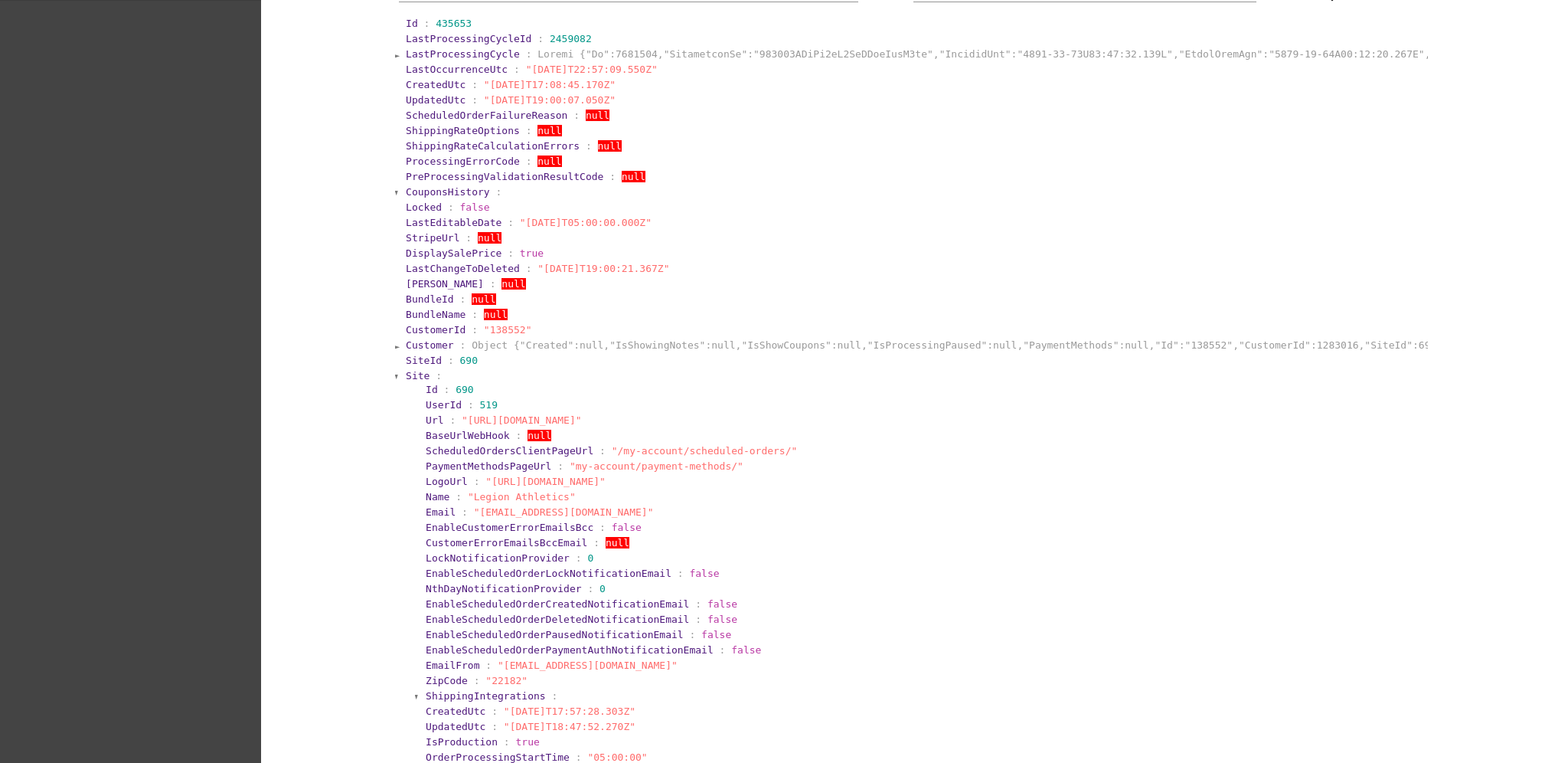
click at [406, 380] on span "Site" at bounding box center [418, 376] width 24 height 12
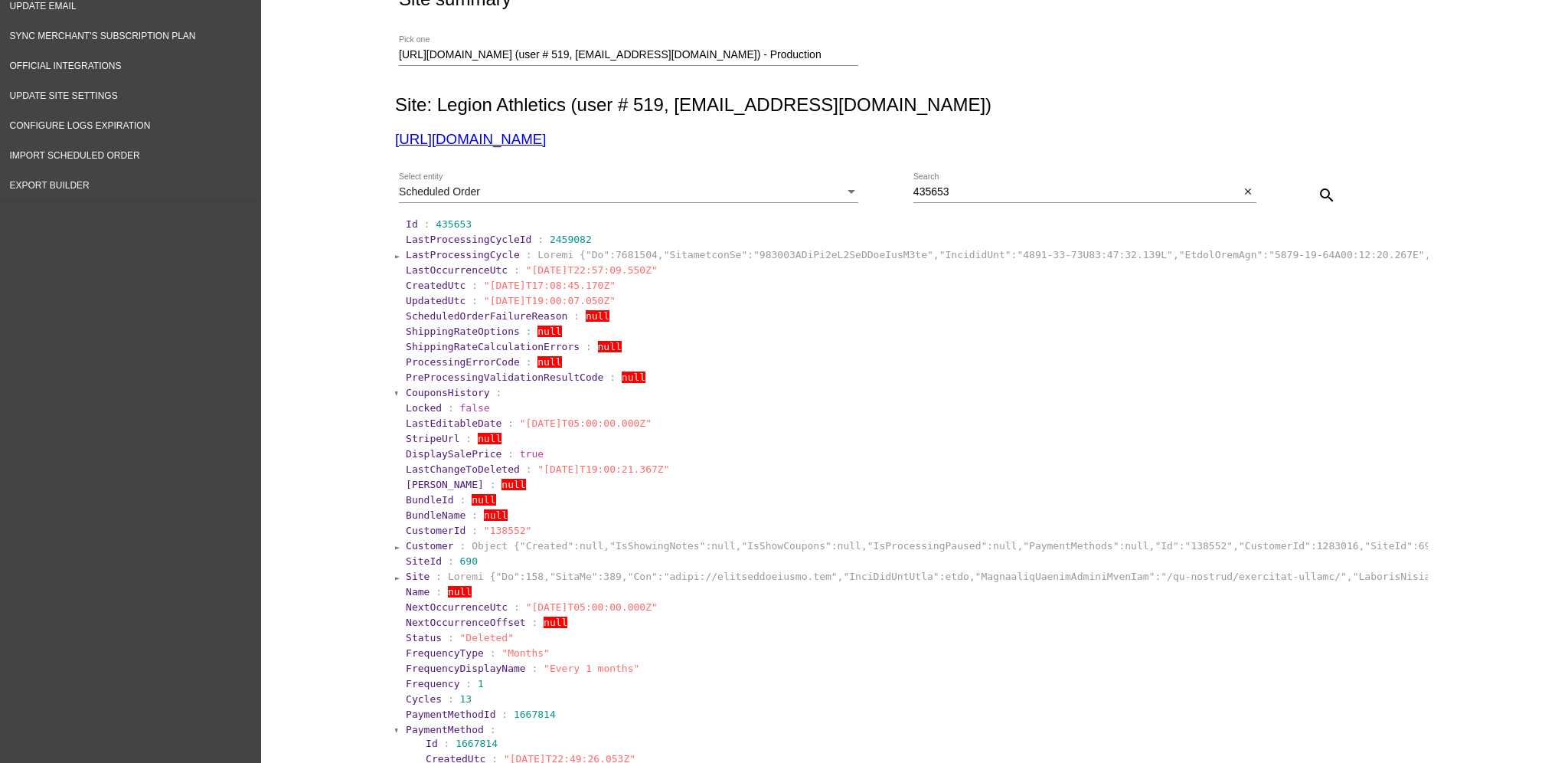
scroll to position [0, 0]
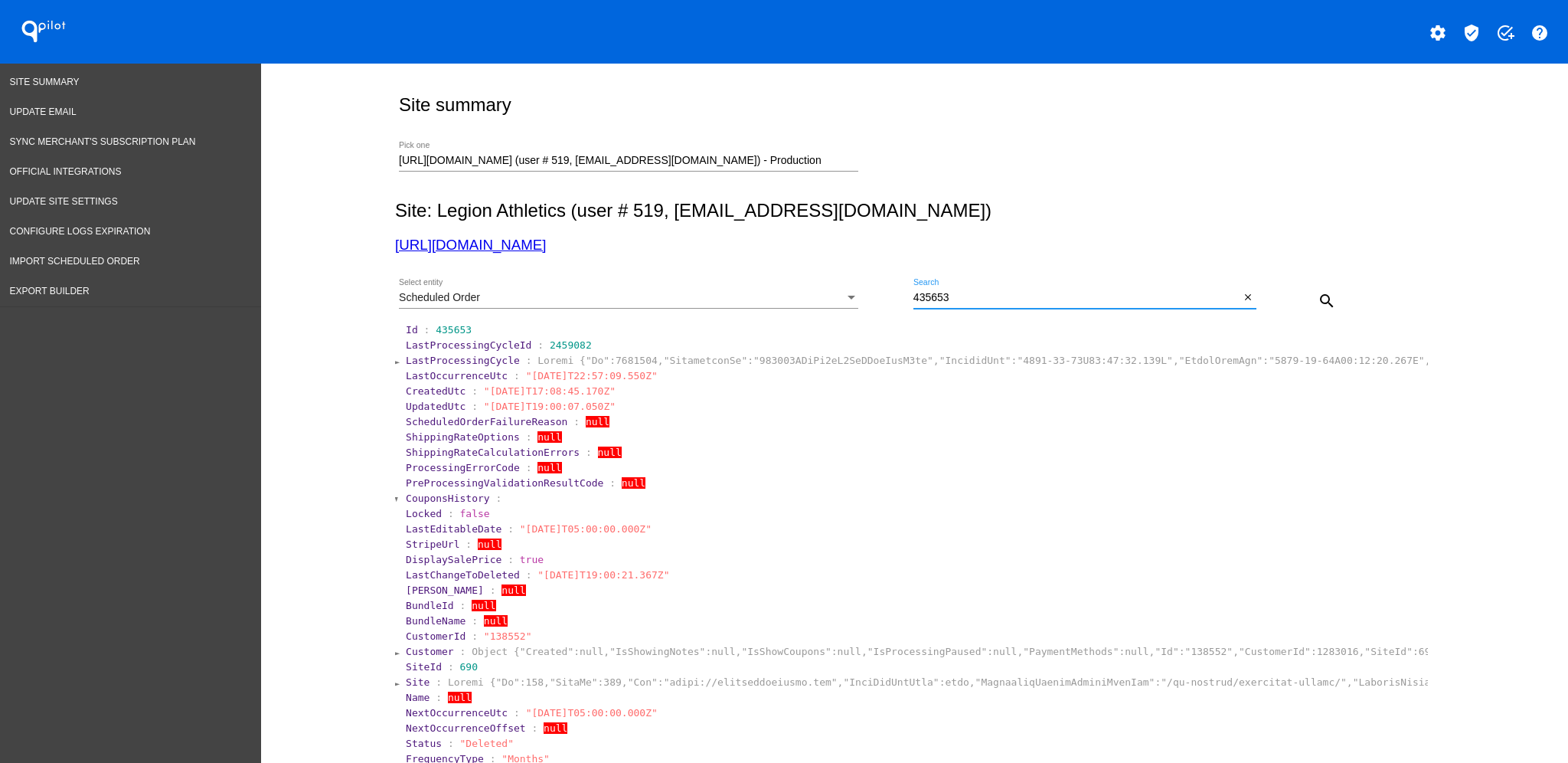
drag, startPoint x: 1003, startPoint y: 300, endPoint x: 878, endPoint y: 296, distance: 125.1
click at [878, 296] on div "Scheduled Order Select entity 435653 Search close search" at bounding box center [911, 295] width 1033 height 54
paste input "286996"
type input "286996"
click at [1318, 299] on mat-icon "search" at bounding box center [1327, 301] width 19 height 19
